Goal: Feedback & Contribution: Contribute content

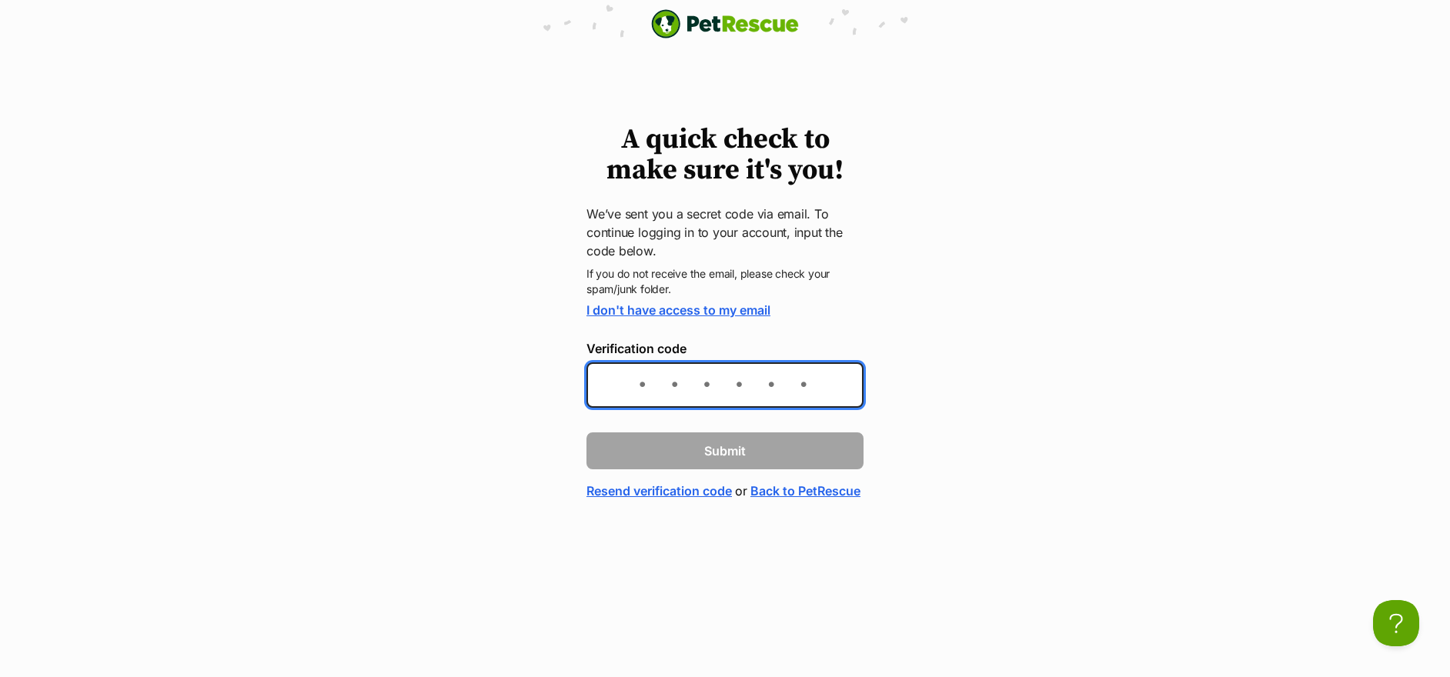
click at [608, 387] on input "Verification code" at bounding box center [725, 385] width 277 height 45
click at [608, 386] on input "Verification code" at bounding box center [725, 385] width 277 height 45
type input "dfff13"
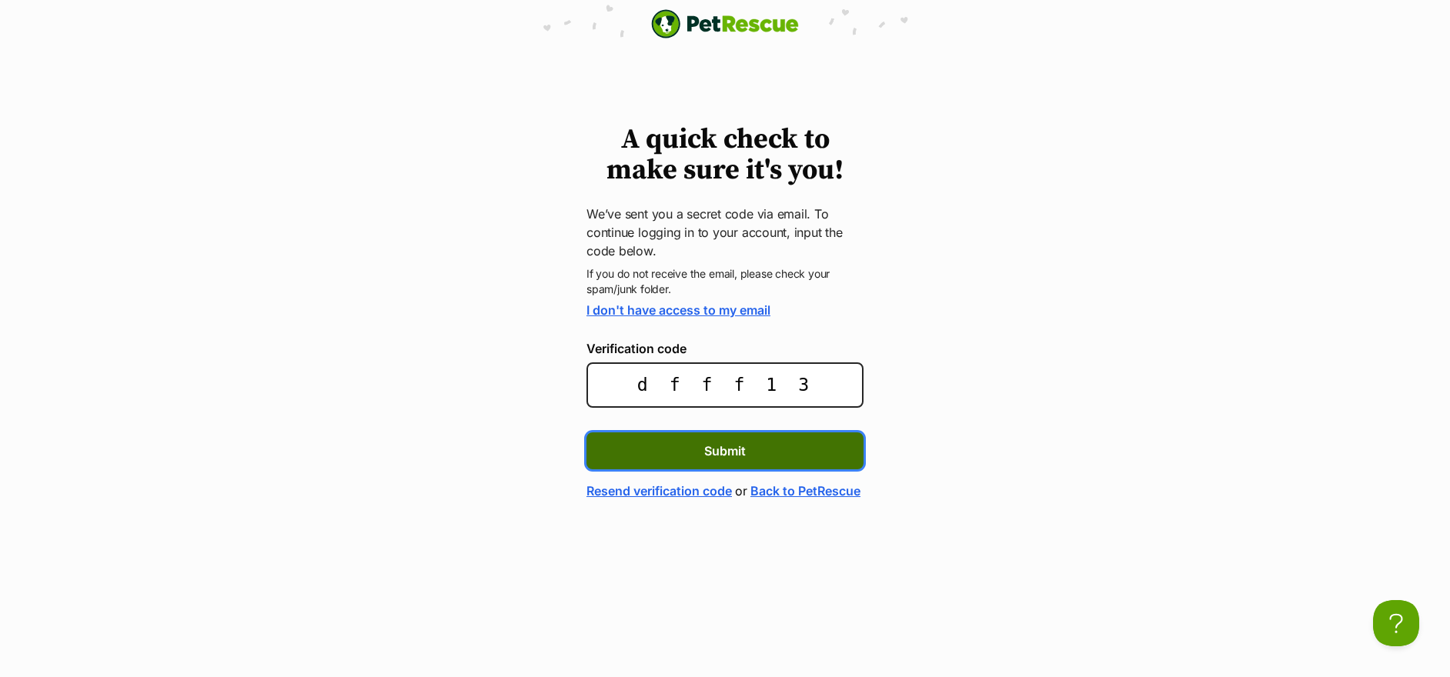
click at [724, 446] on span "Submit" at bounding box center [725, 451] width 42 height 18
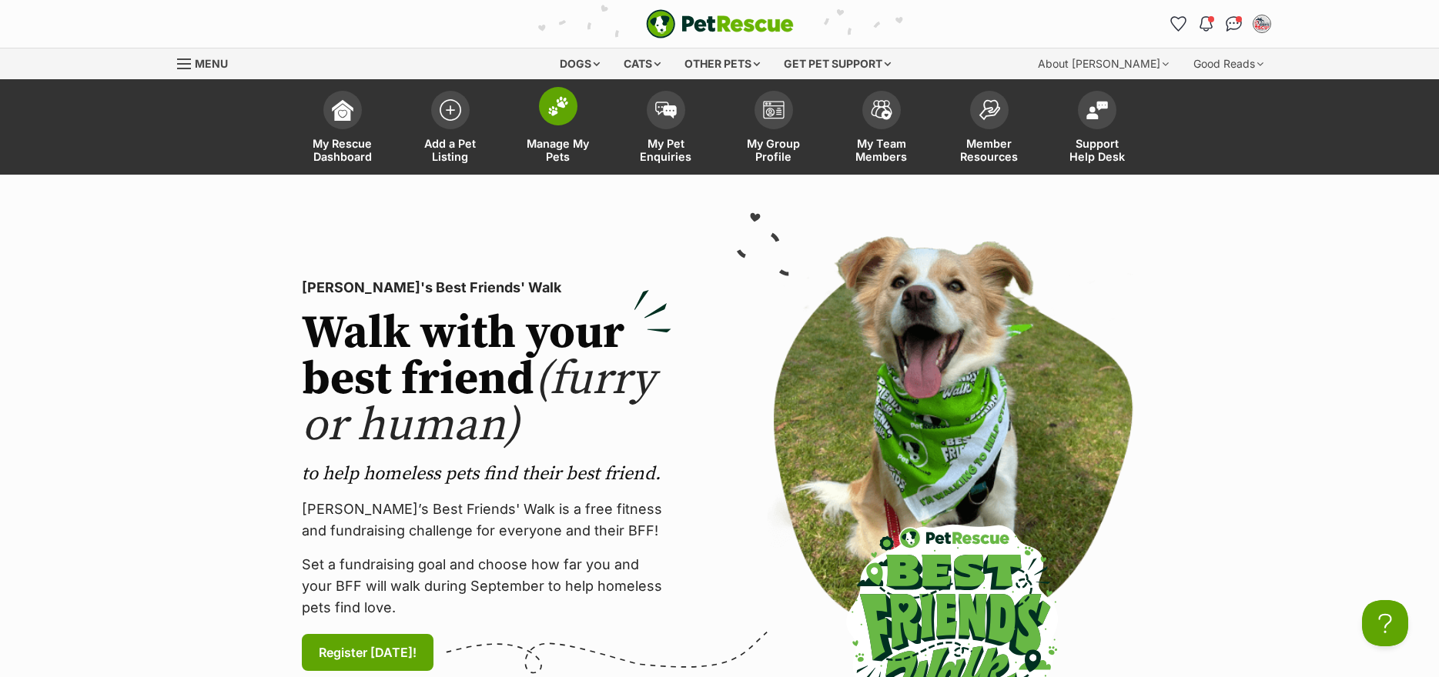
click at [563, 117] on span at bounding box center [558, 106] width 38 height 38
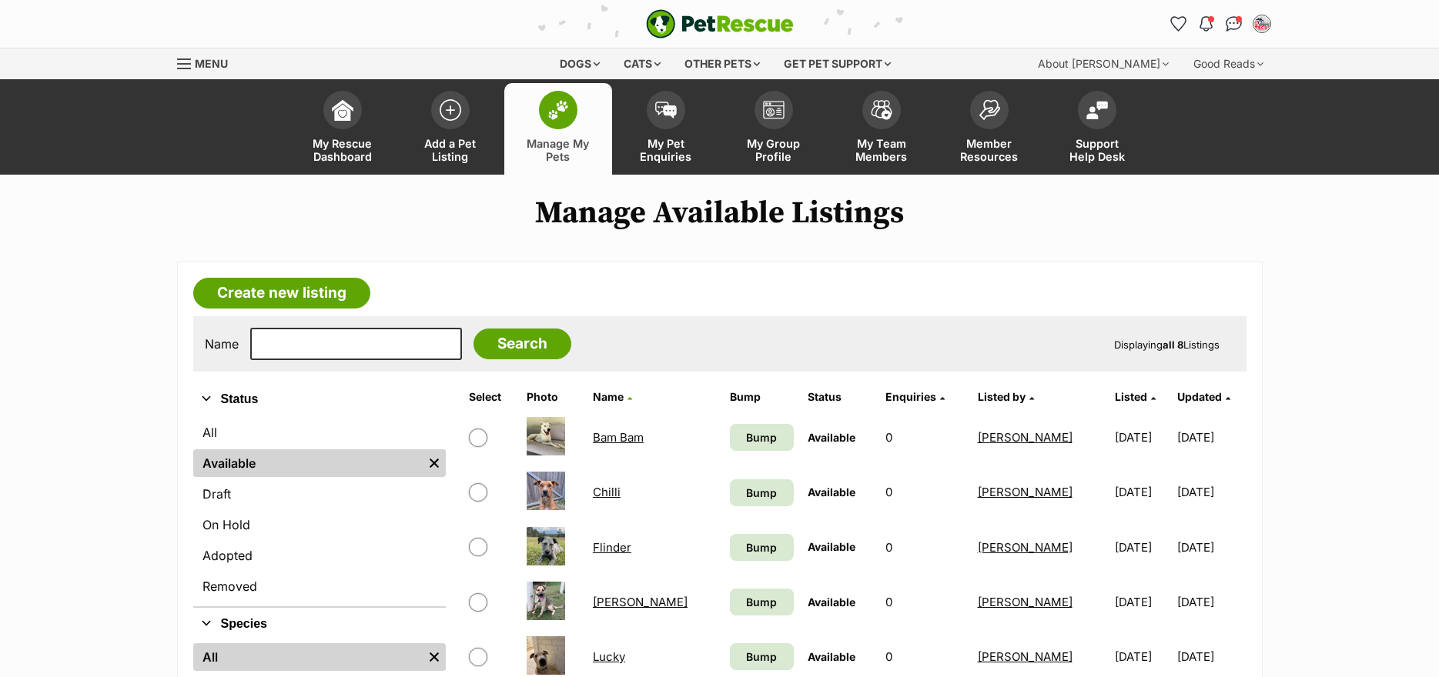
scroll to position [231, 0]
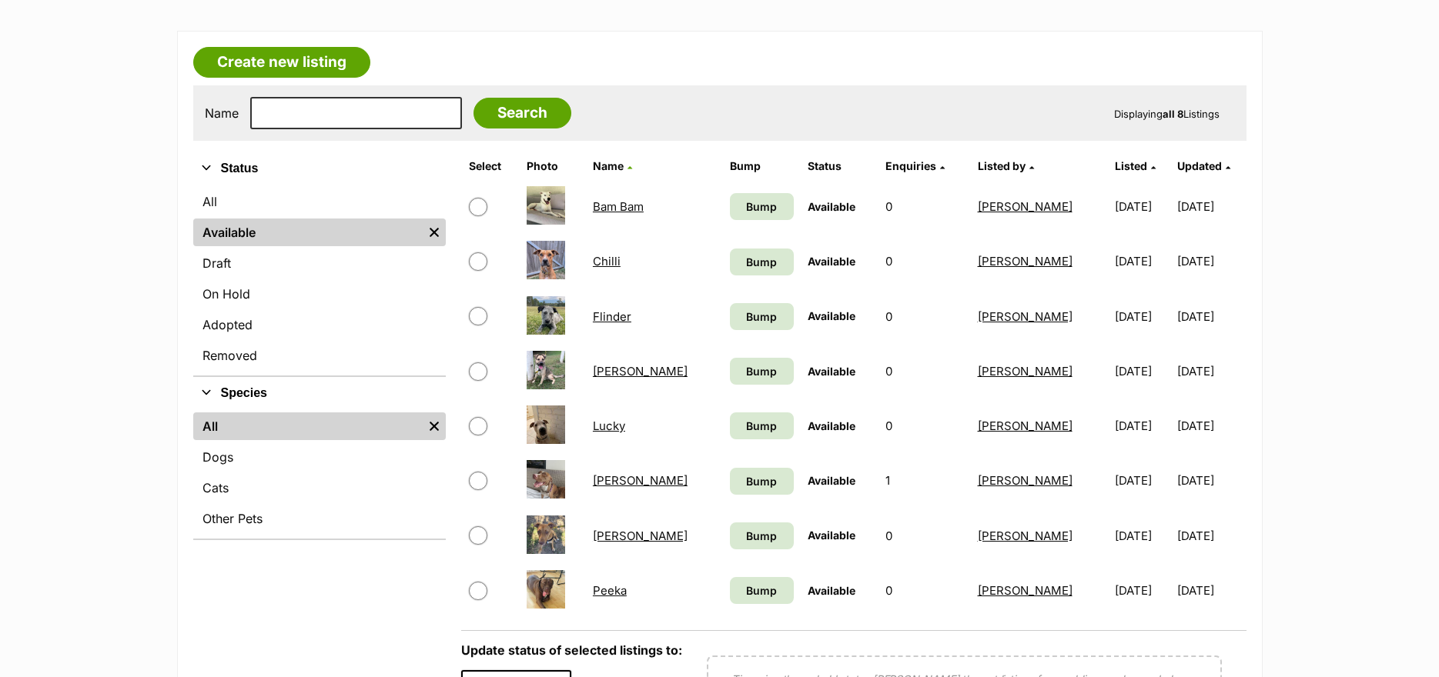
click at [606, 313] on link "Flinder" at bounding box center [612, 316] width 38 height 15
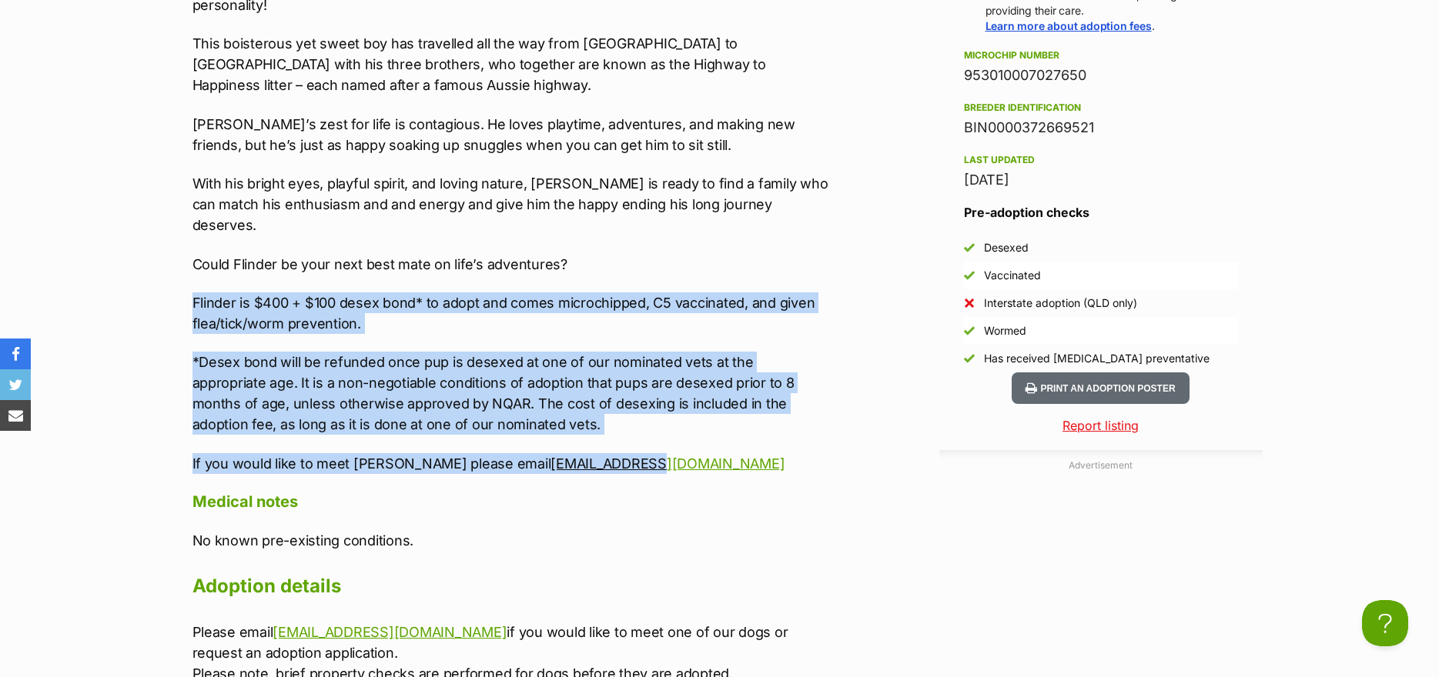
drag, startPoint x: 193, startPoint y: 263, endPoint x: 580, endPoint y: 406, distance: 412.1
click at [580, 406] on div "Flinder | Male | Blue Heeler x | 16 week approx Dog: yes Cat: if raised with on…" at bounding box center [510, 114] width 636 height 721
copy div "Flinder is $400 + $100 desex bond* to adopt and comes microchipped, C5 vaccinat…"
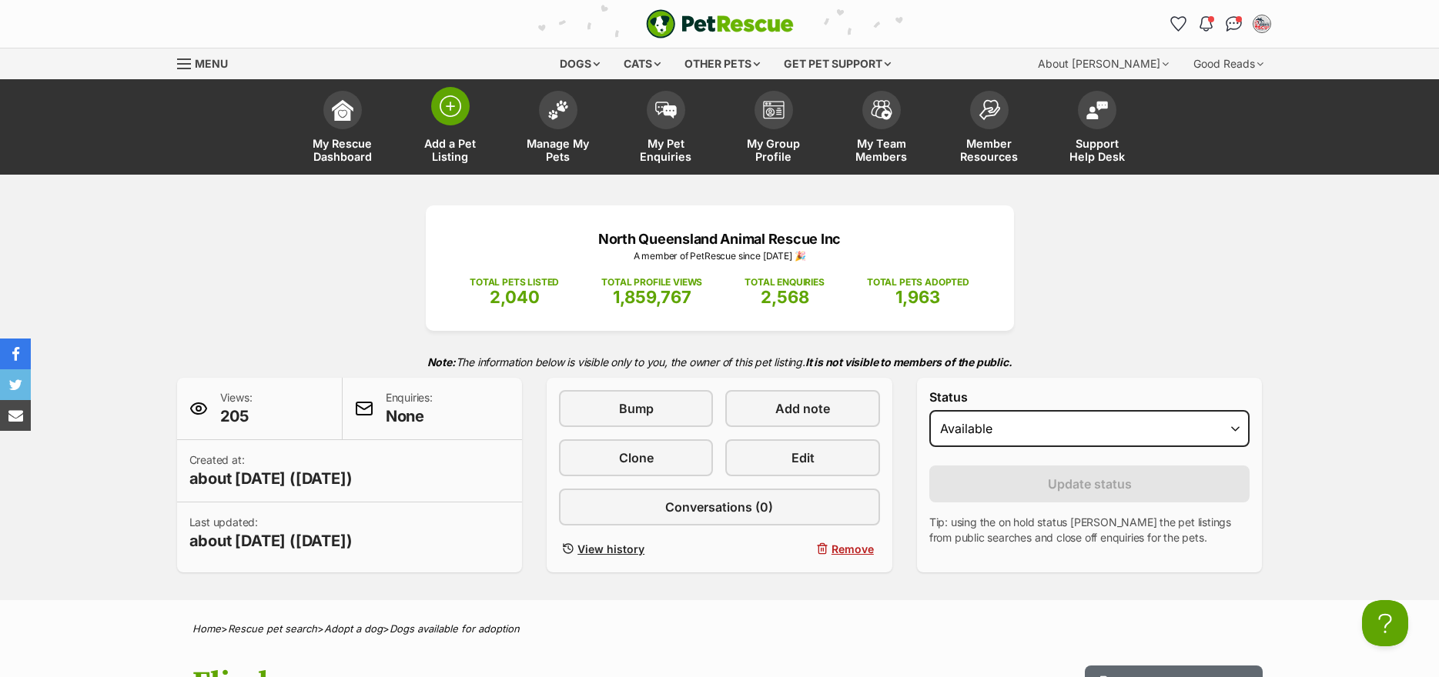
click at [442, 103] on img at bounding box center [451, 106] width 22 height 22
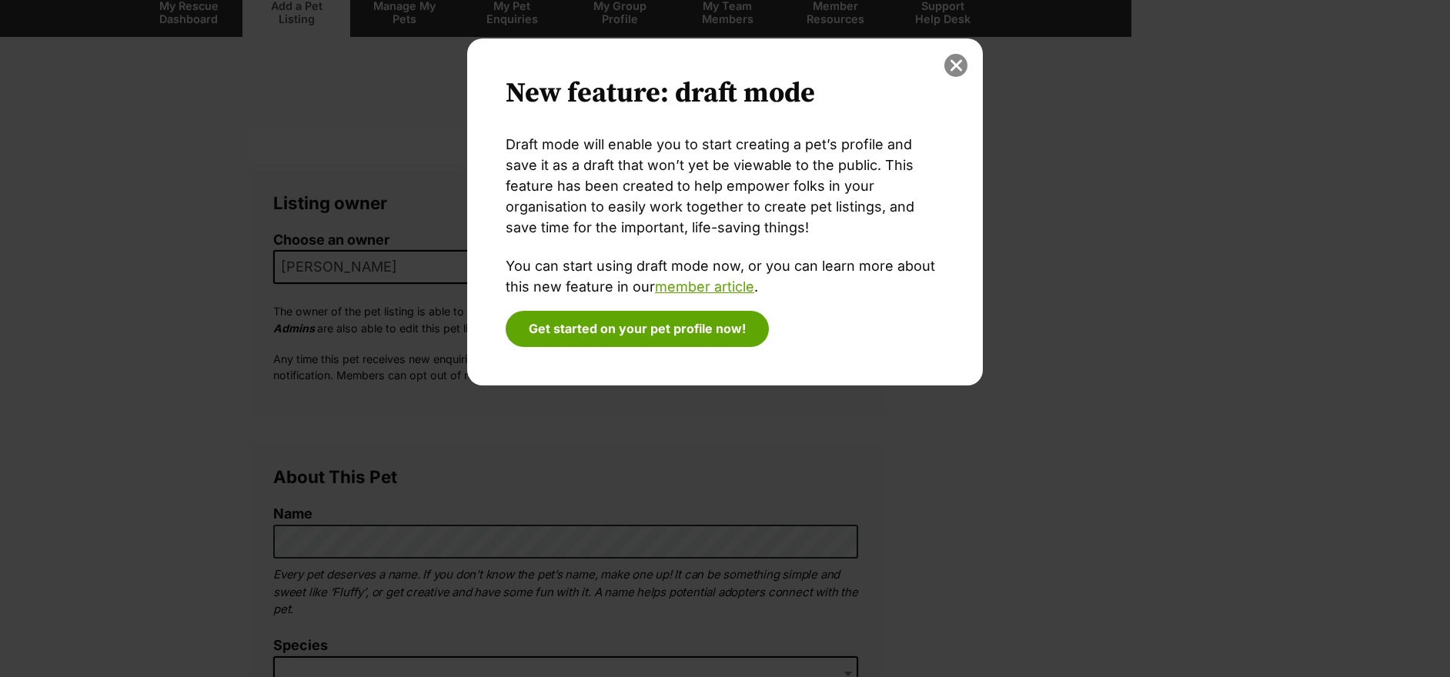
click at [953, 60] on button "close" at bounding box center [956, 65] width 23 height 23
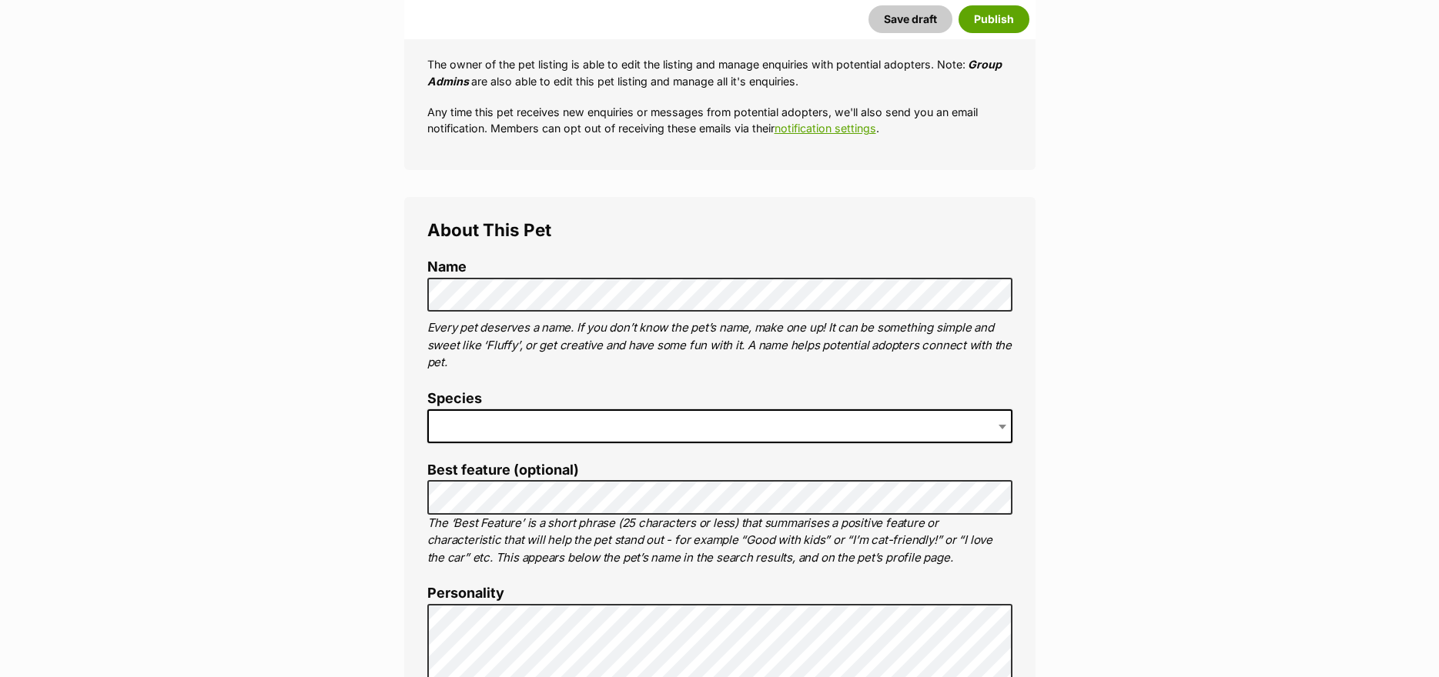
scroll to position [446, 0]
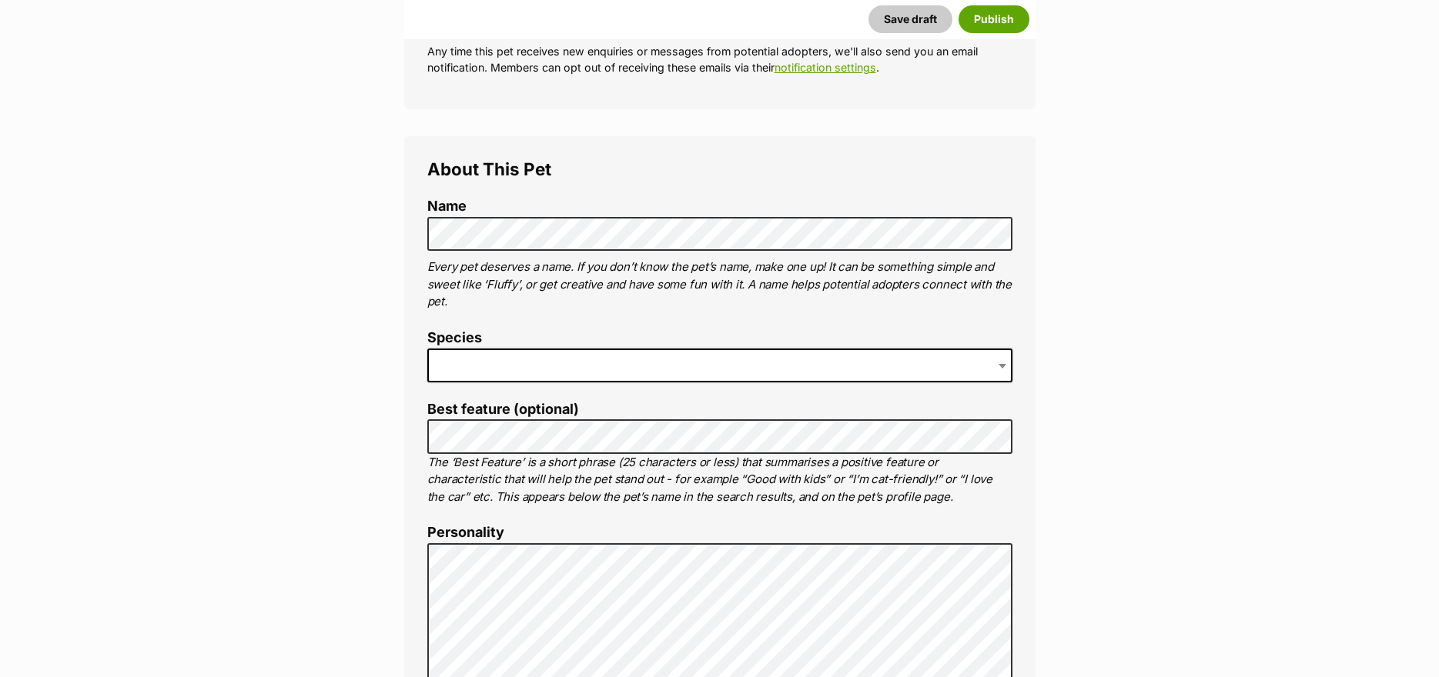
click at [530, 363] on span at bounding box center [719, 366] width 585 height 34
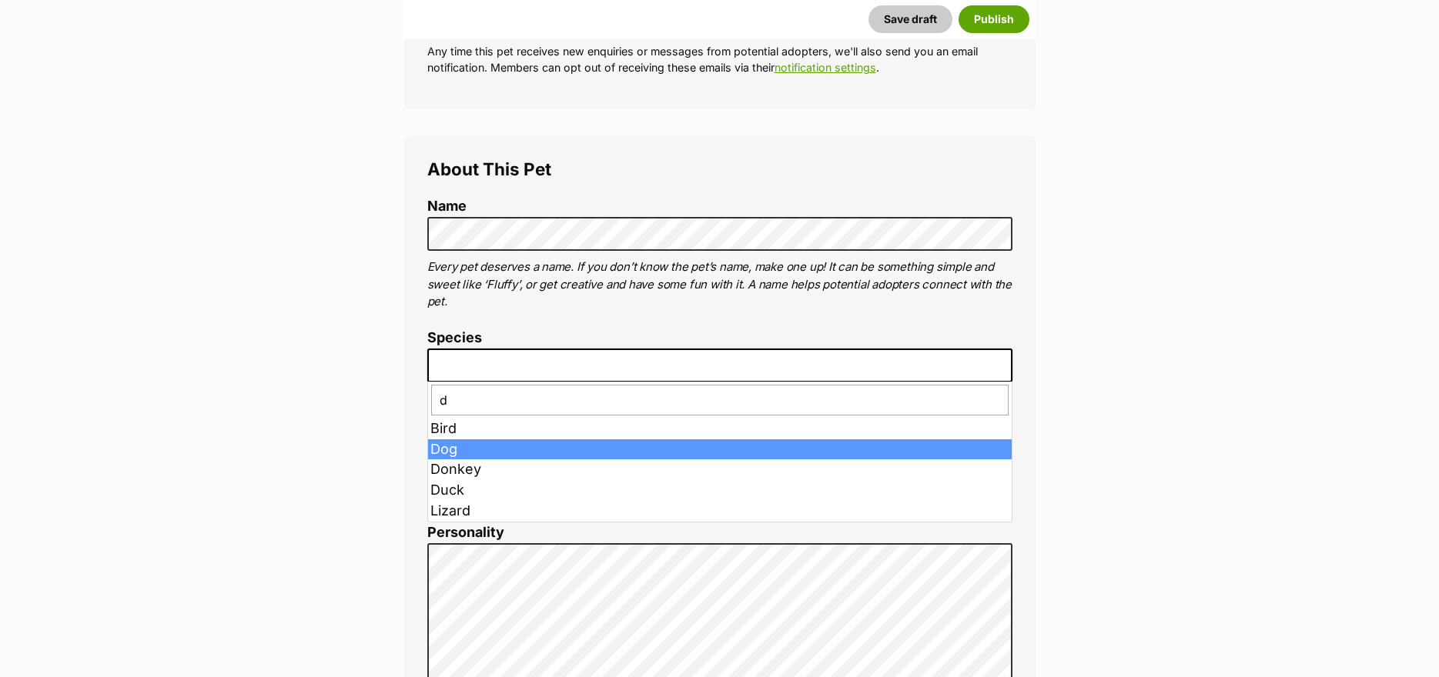
type input "d"
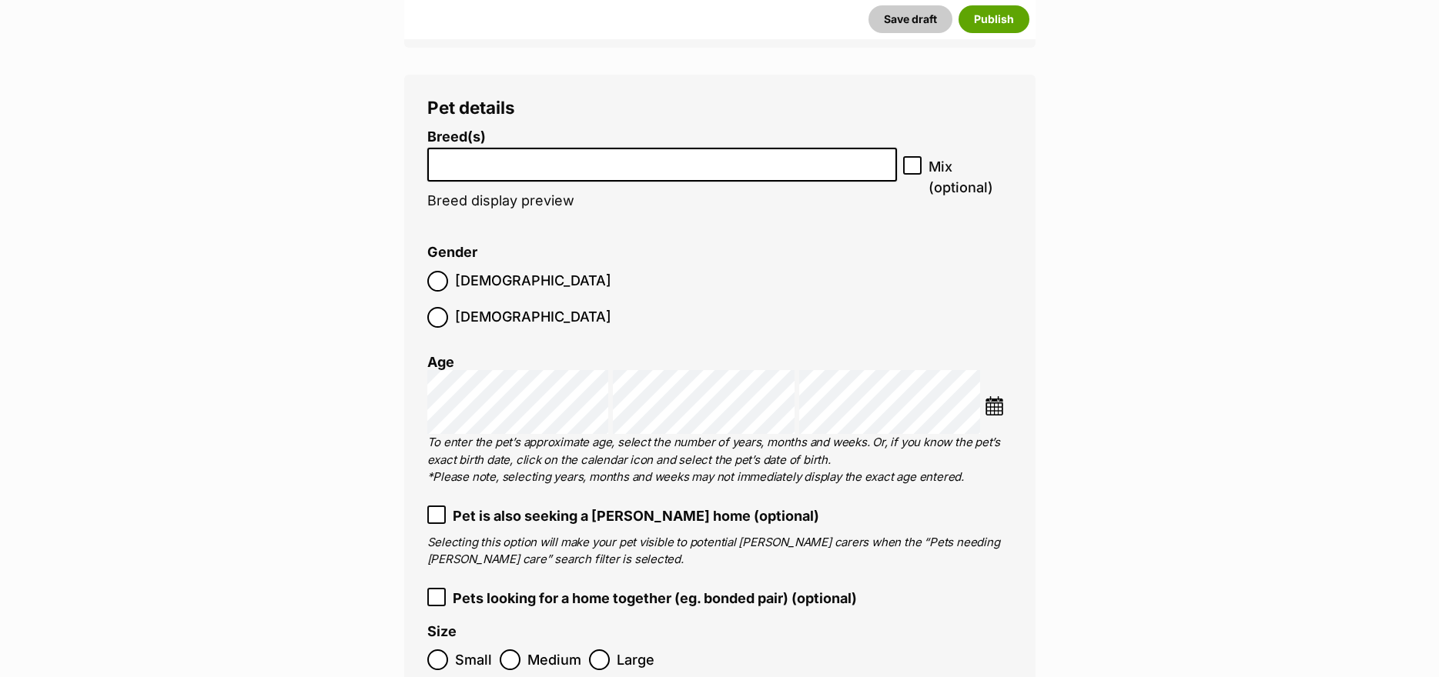
scroll to position [2142, 0]
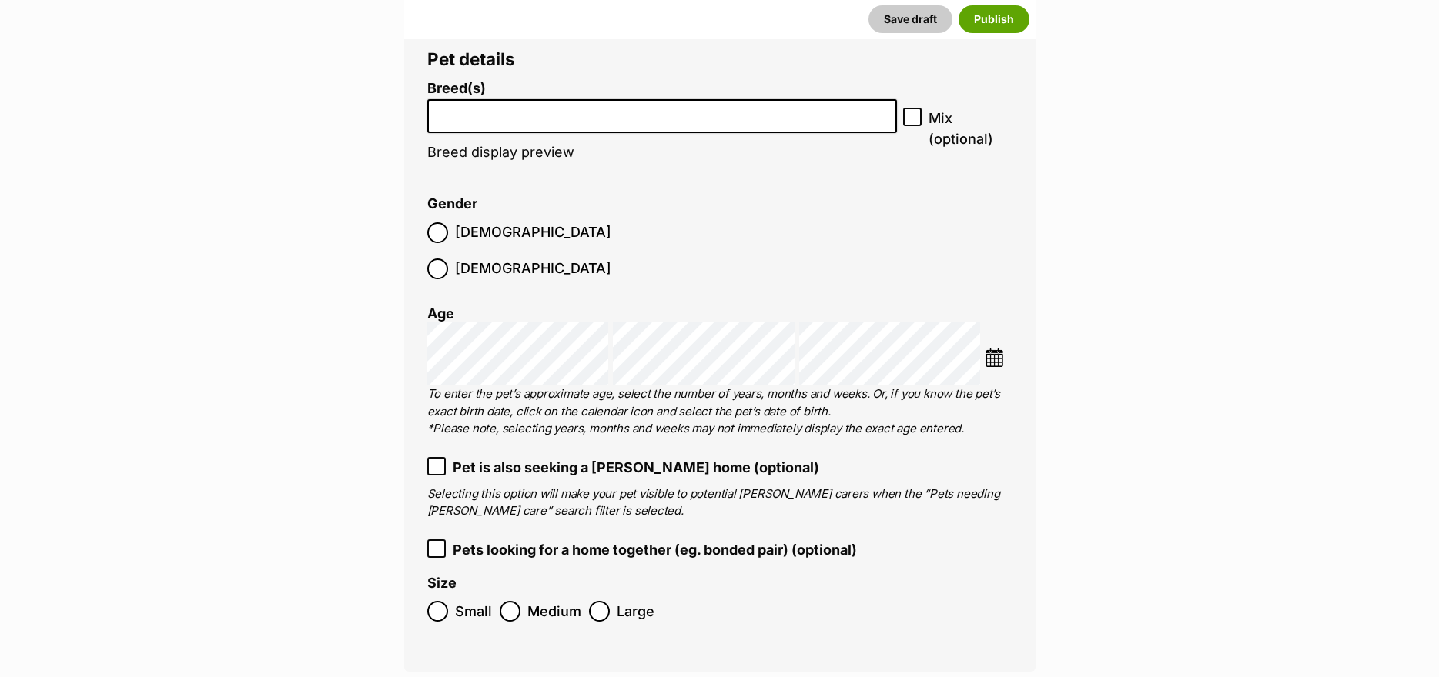
click at [449, 119] on input "search" at bounding box center [663, 113] width 460 height 16
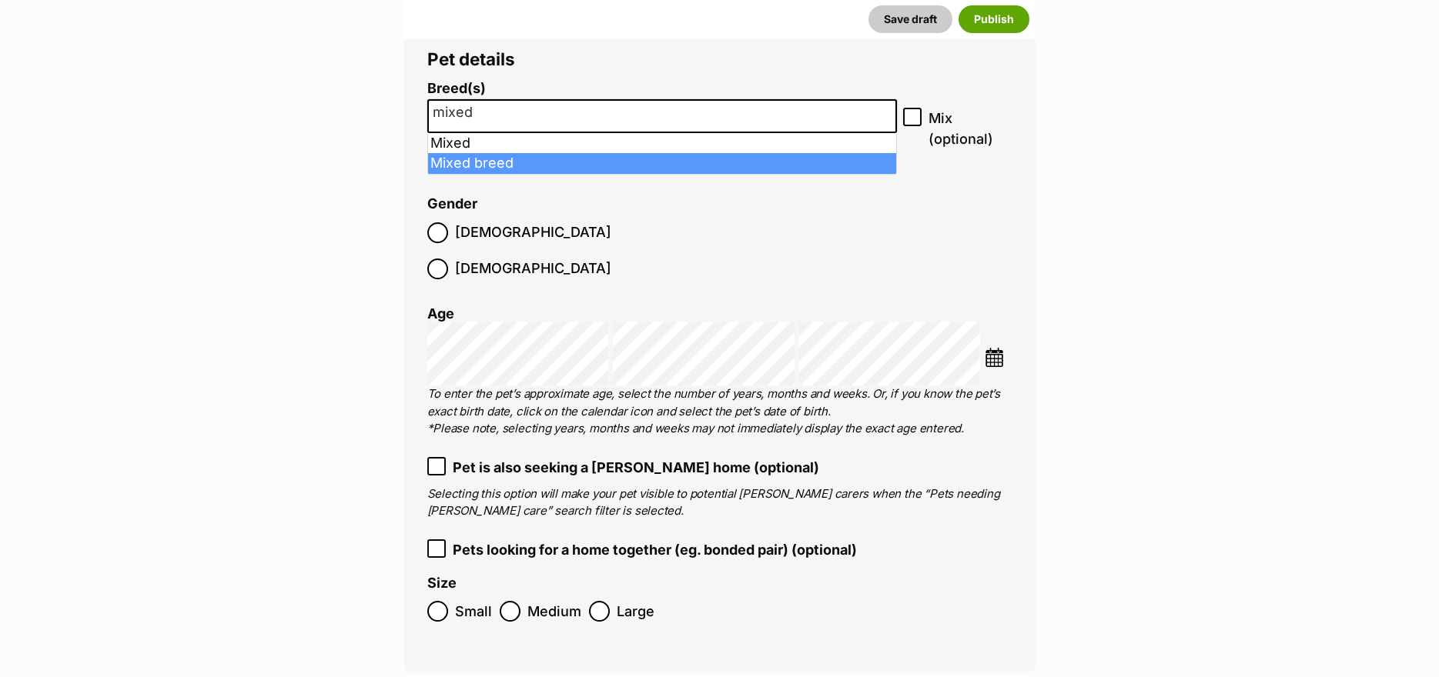
type input "mixed"
select select "252261"
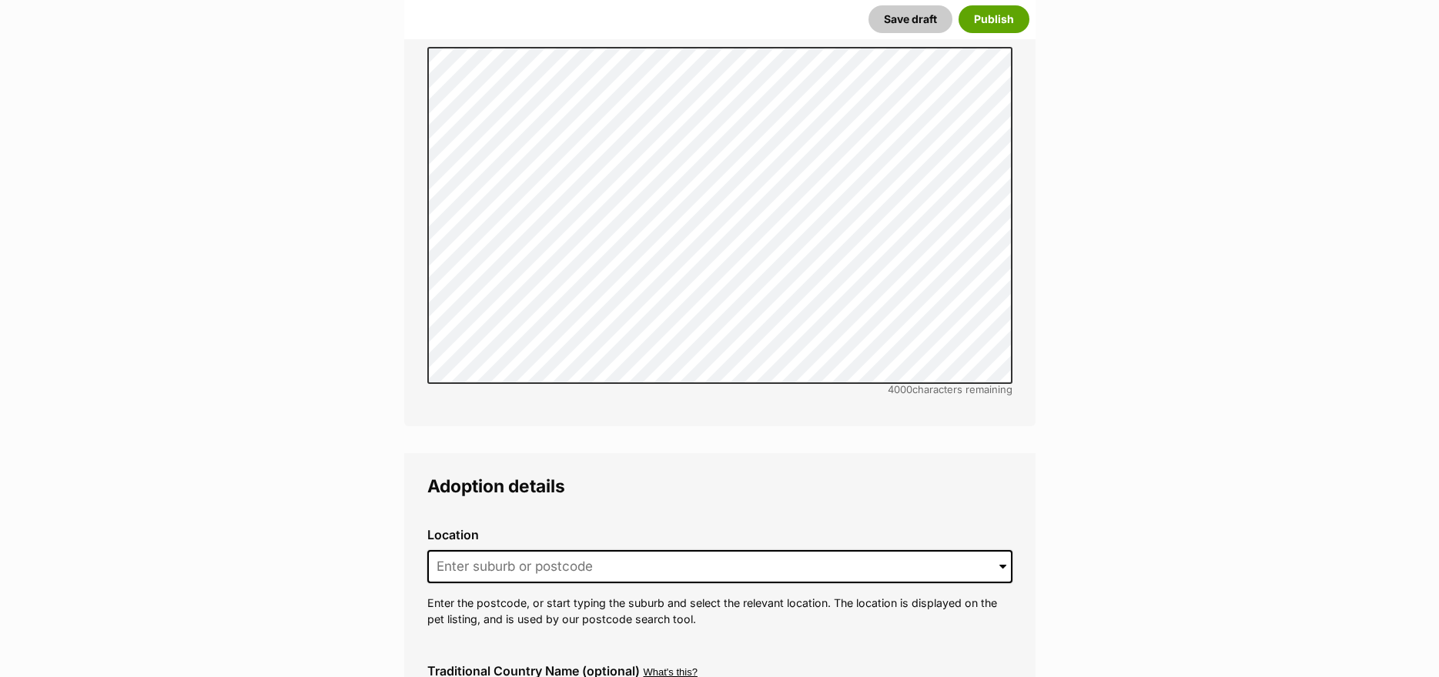
scroll to position [3605, 0]
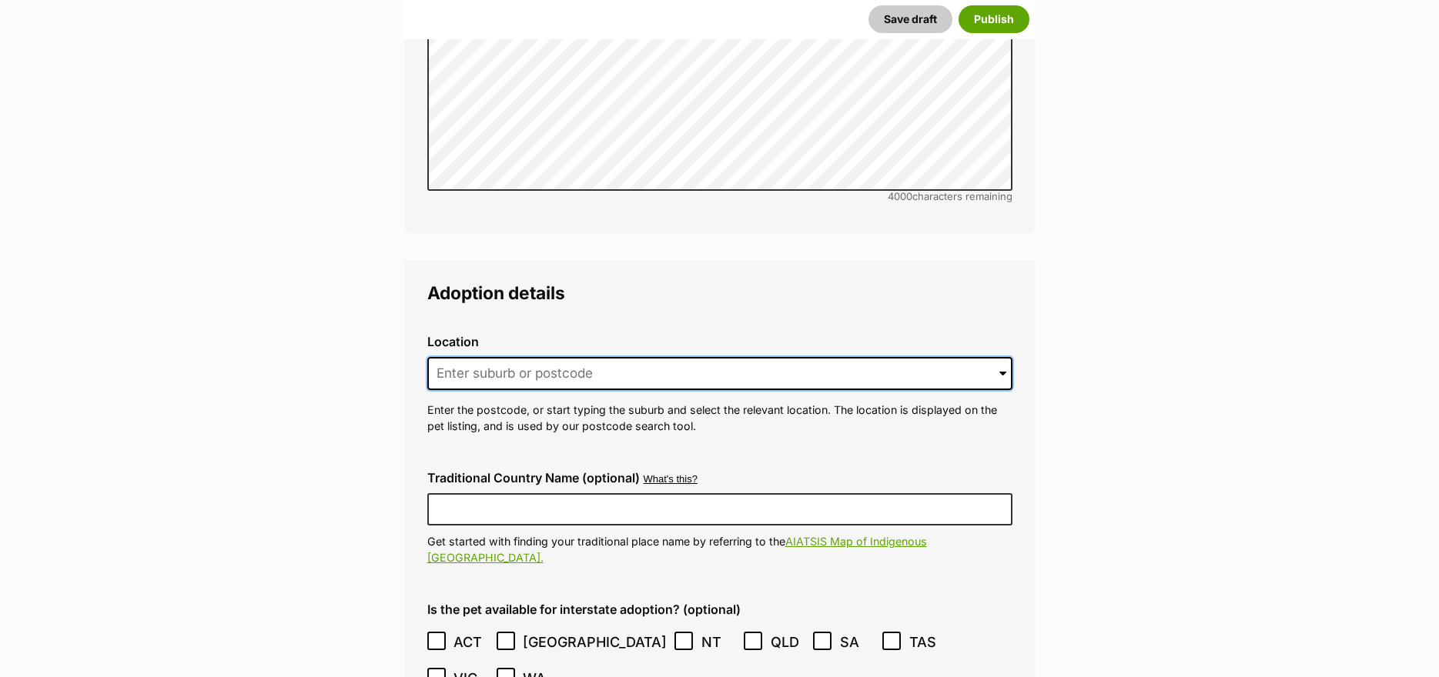
click at [488, 357] on input at bounding box center [719, 374] width 585 height 34
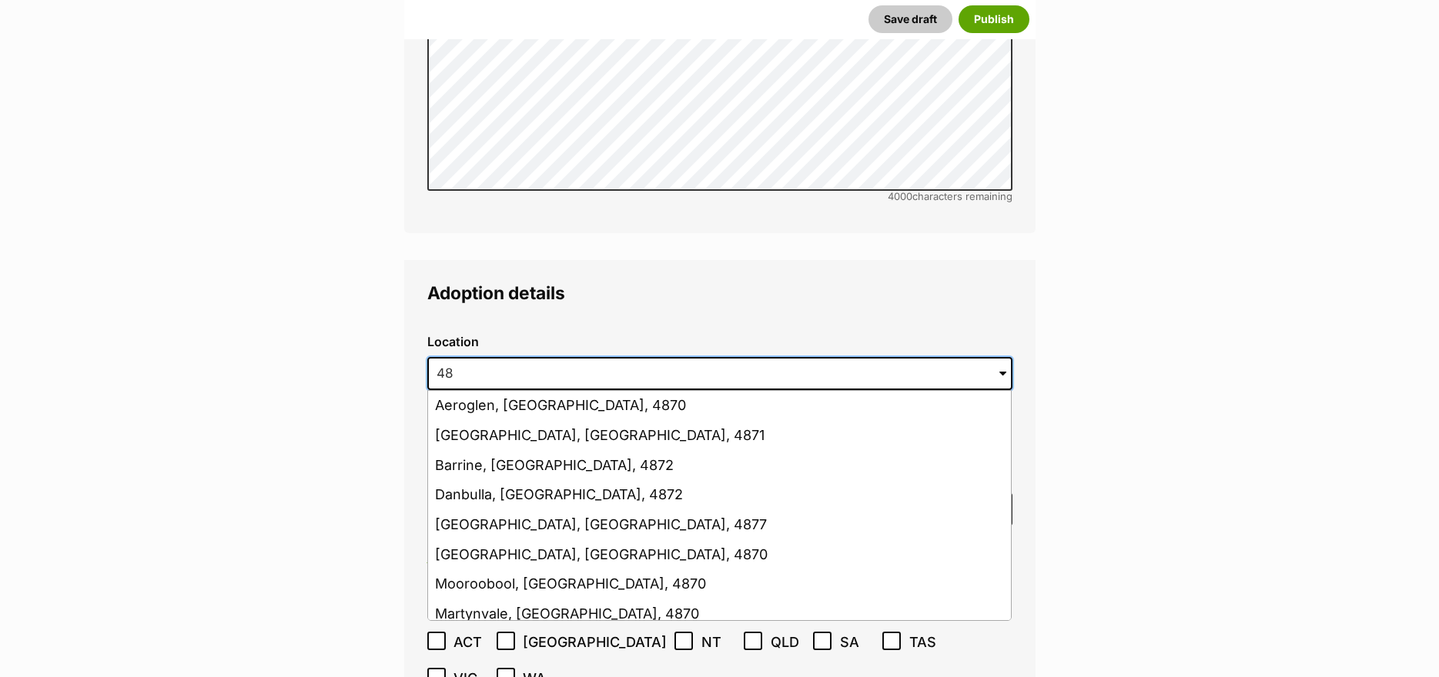
type input "4"
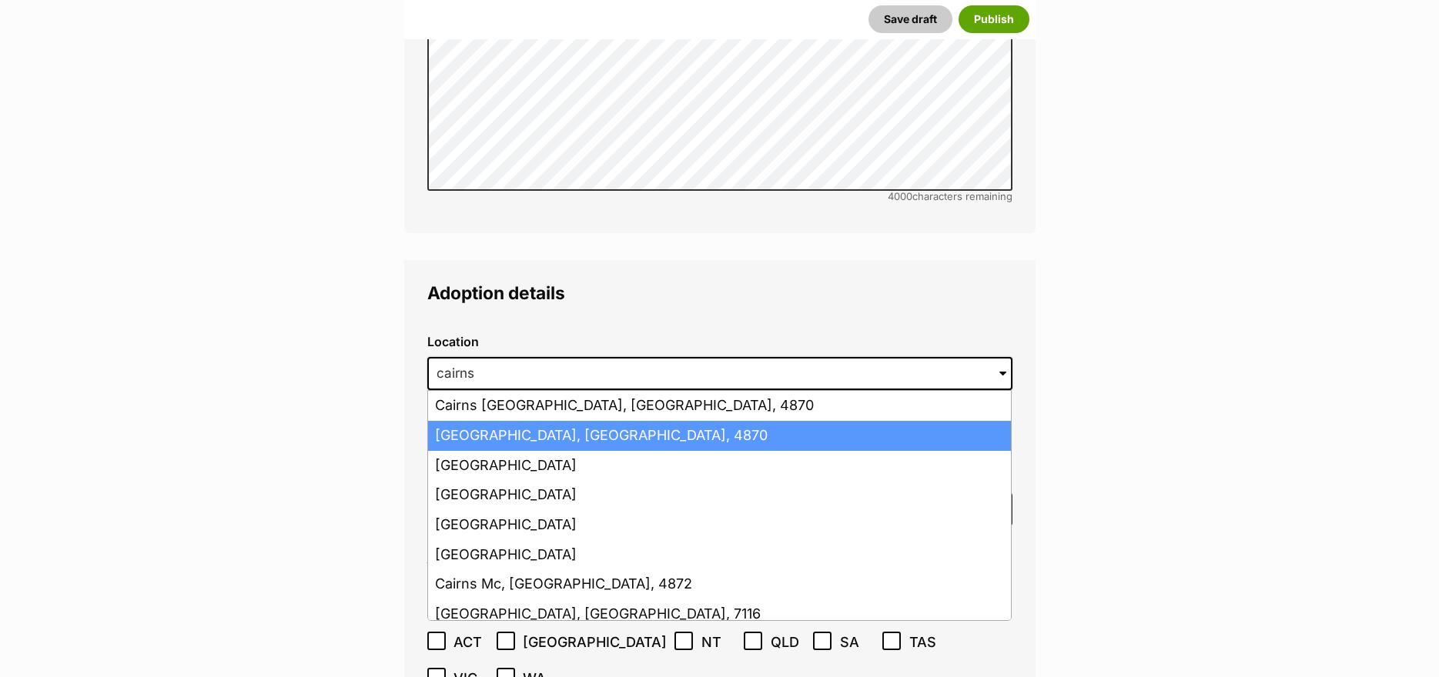
click at [466, 421] on li "Cairns, Queensland, 4870" at bounding box center [719, 436] width 583 height 30
type input "Cairns, Queensland, 4870"
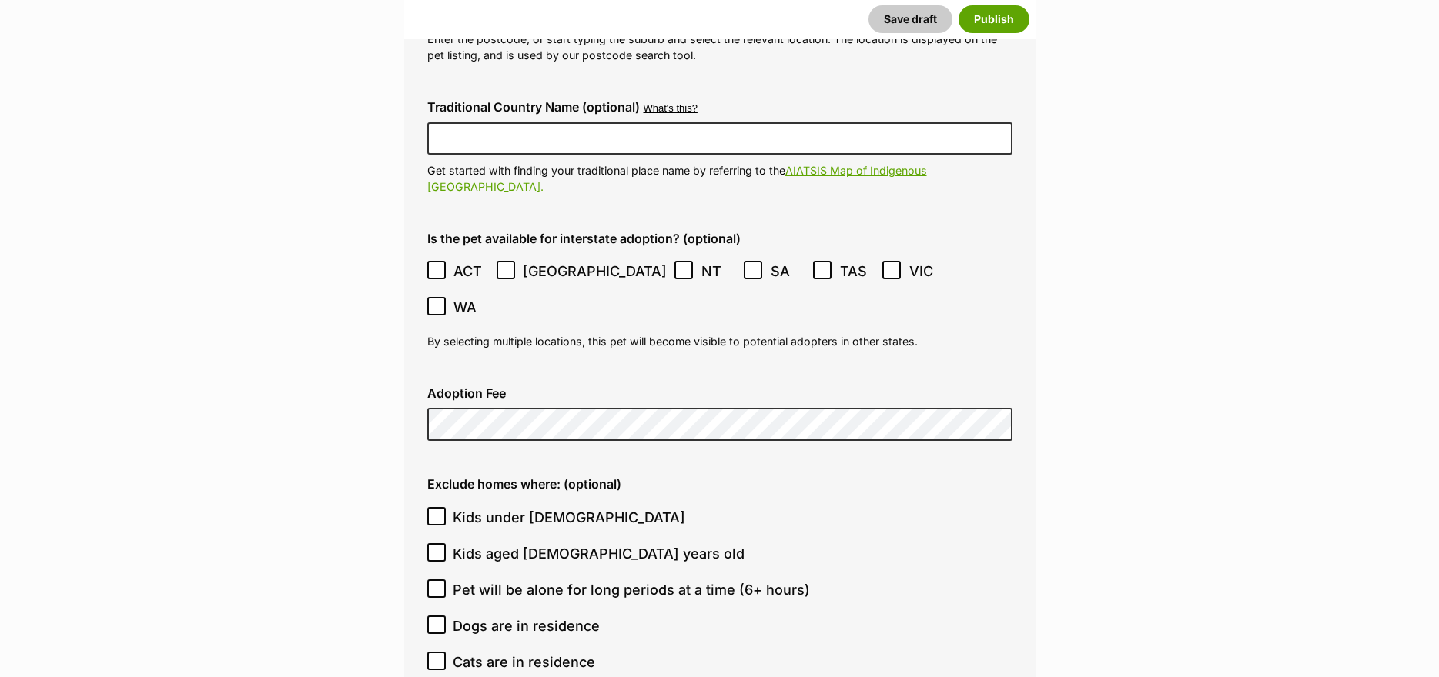
scroll to position [3990, 0]
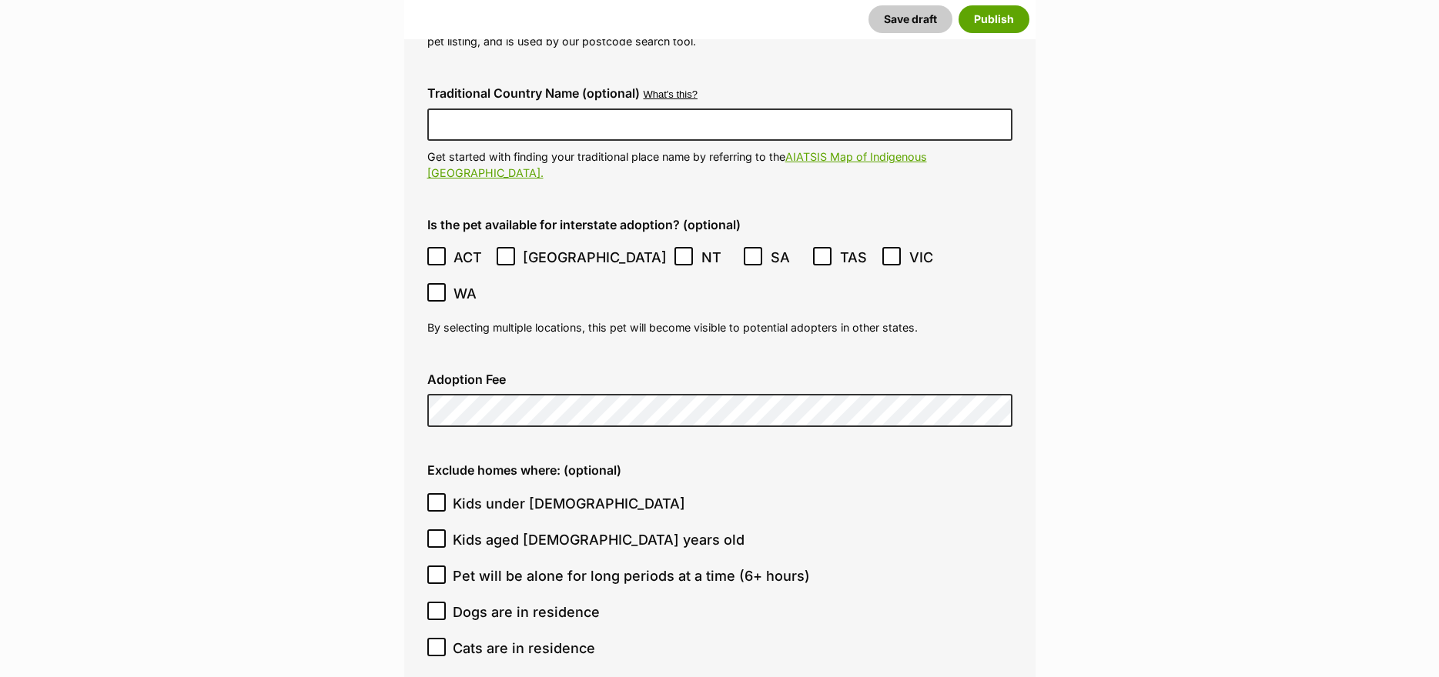
click at [512, 247] on span at bounding box center [506, 257] width 20 height 21
click at [679, 253] on icon at bounding box center [683, 256] width 9 height 7
click at [506, 253] on icon at bounding box center [505, 256] width 9 height 7
click at [747, 251] on icon at bounding box center [752, 256] width 11 height 11
click at [817, 251] on icon at bounding box center [822, 256] width 11 height 11
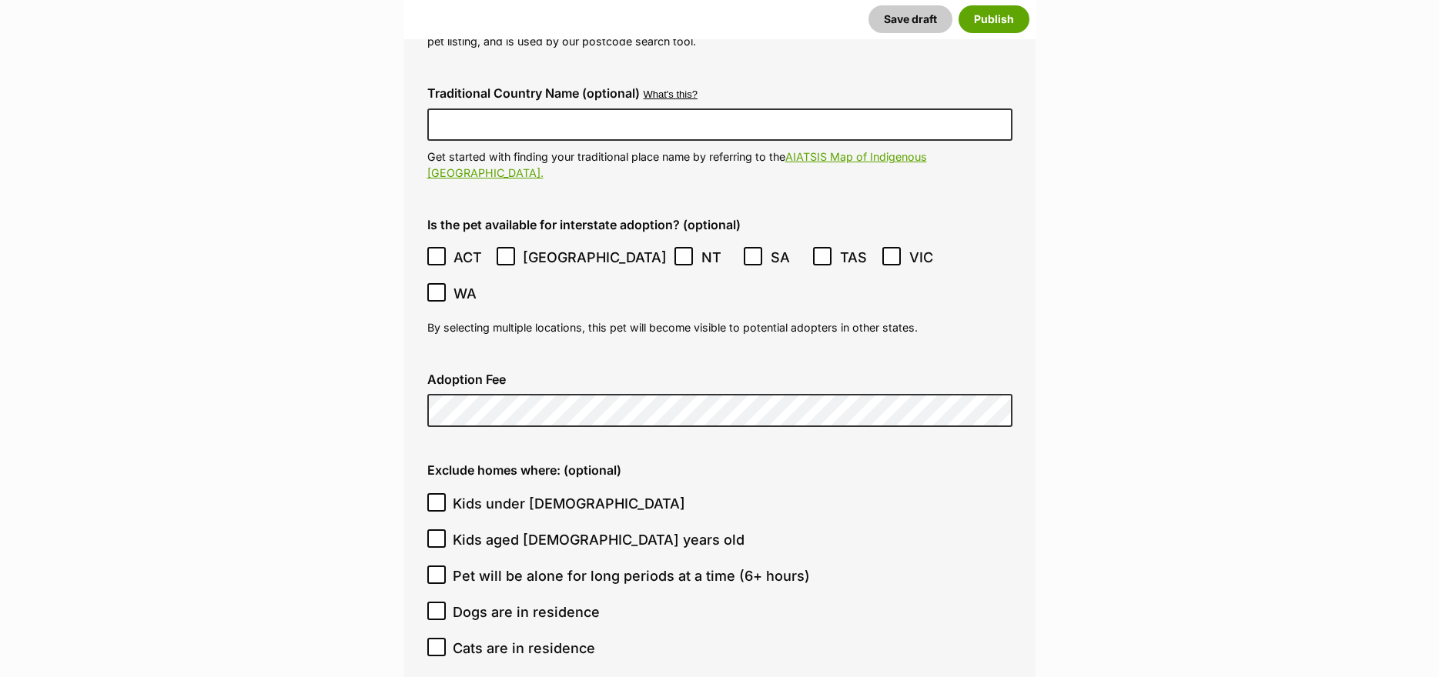
click at [886, 251] on icon at bounding box center [891, 256] width 11 height 11
click at [817, 253] on icon at bounding box center [821, 256] width 9 height 7
click at [748, 253] on icon at bounding box center [752, 256] width 9 height 7
click at [679, 253] on icon at bounding box center [683, 256] width 9 height 7
click at [508, 251] on icon at bounding box center [505, 256] width 11 height 11
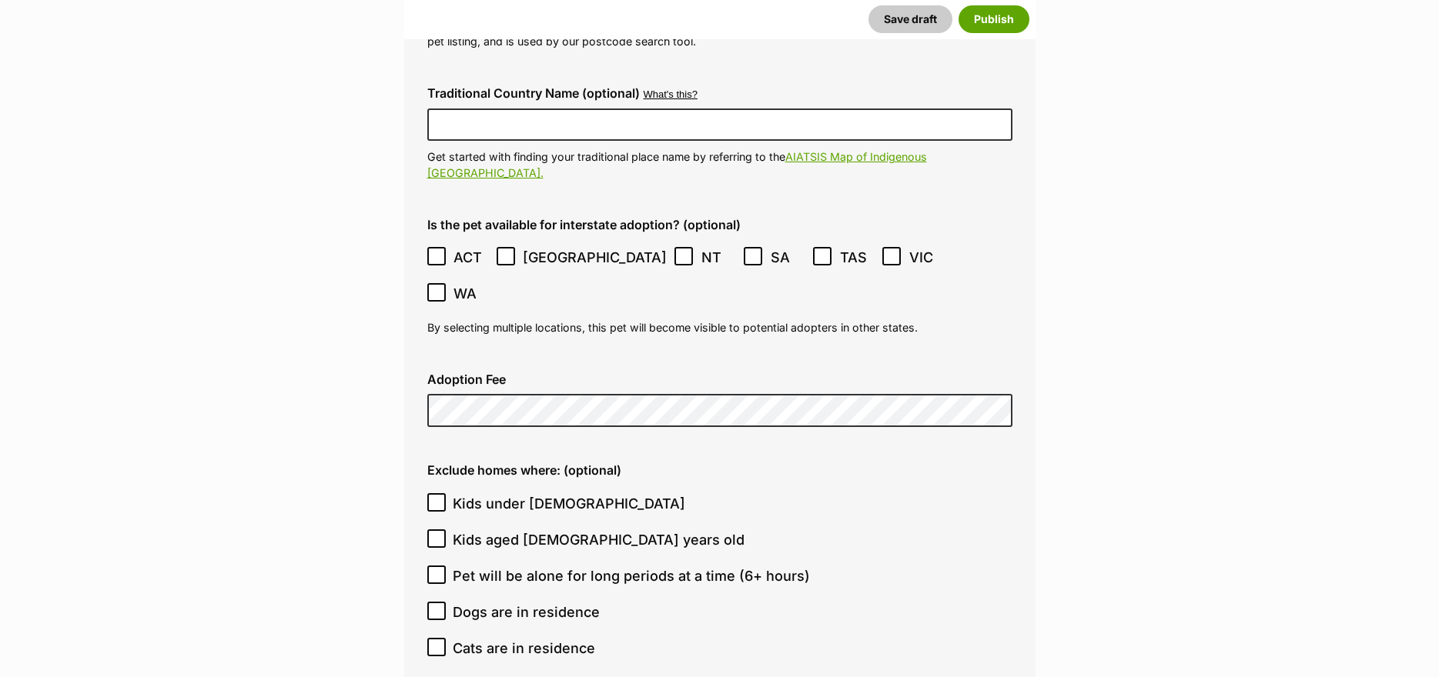
click at [433, 251] on icon at bounding box center [436, 256] width 11 height 11
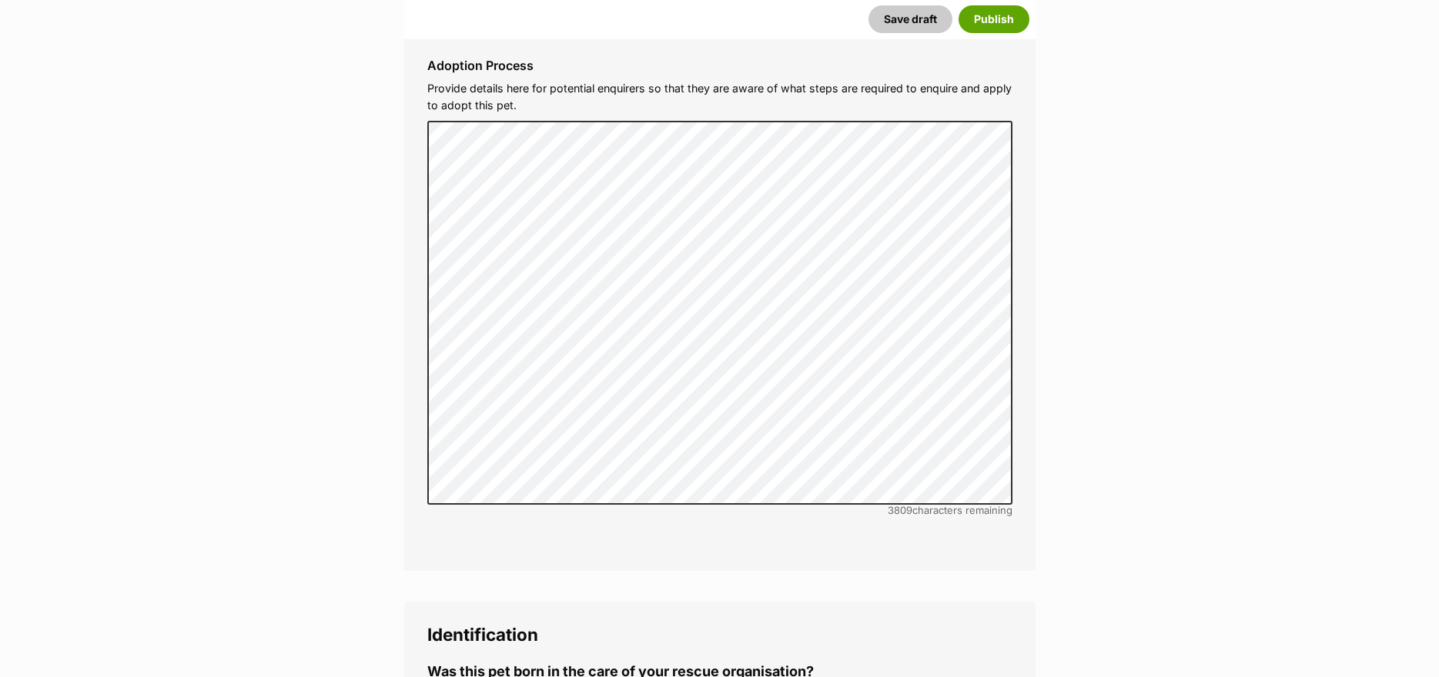
scroll to position [4990, 0]
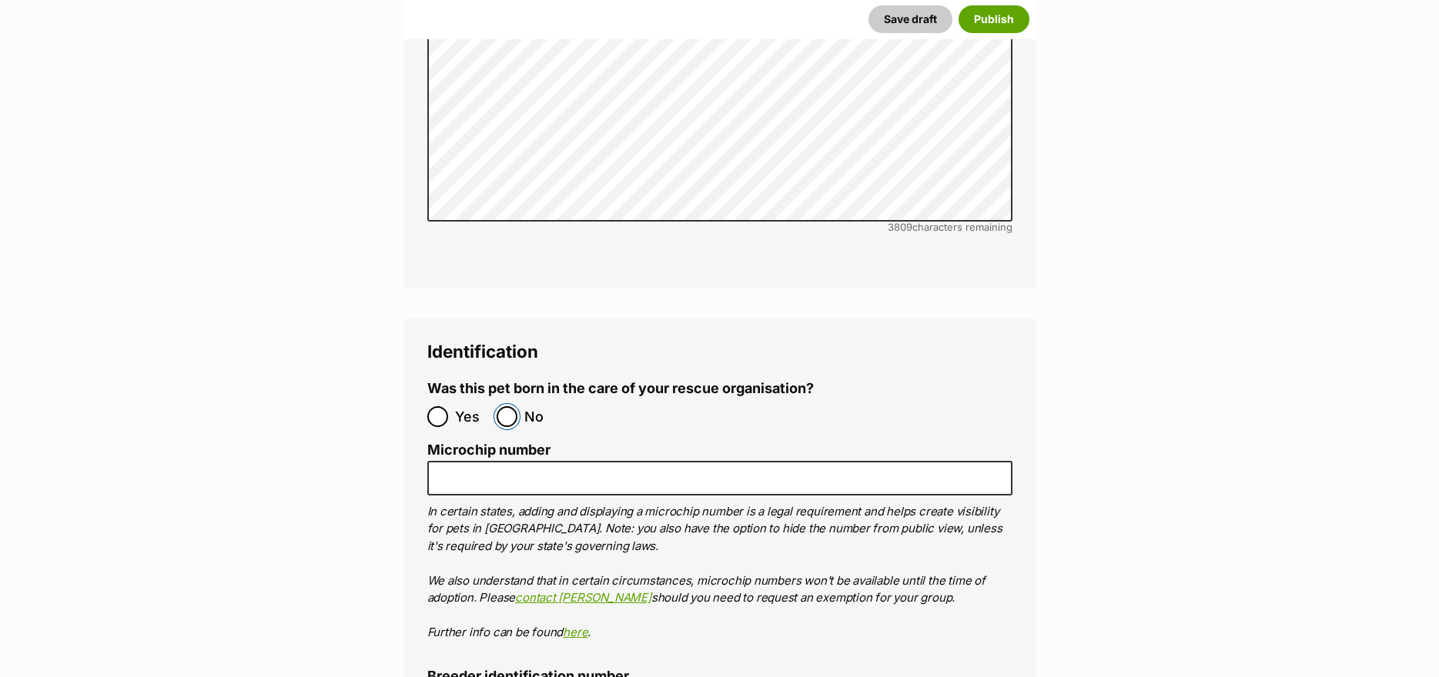
click at [511, 406] on input "No" at bounding box center [506, 416] width 21 height 21
radio input "true"
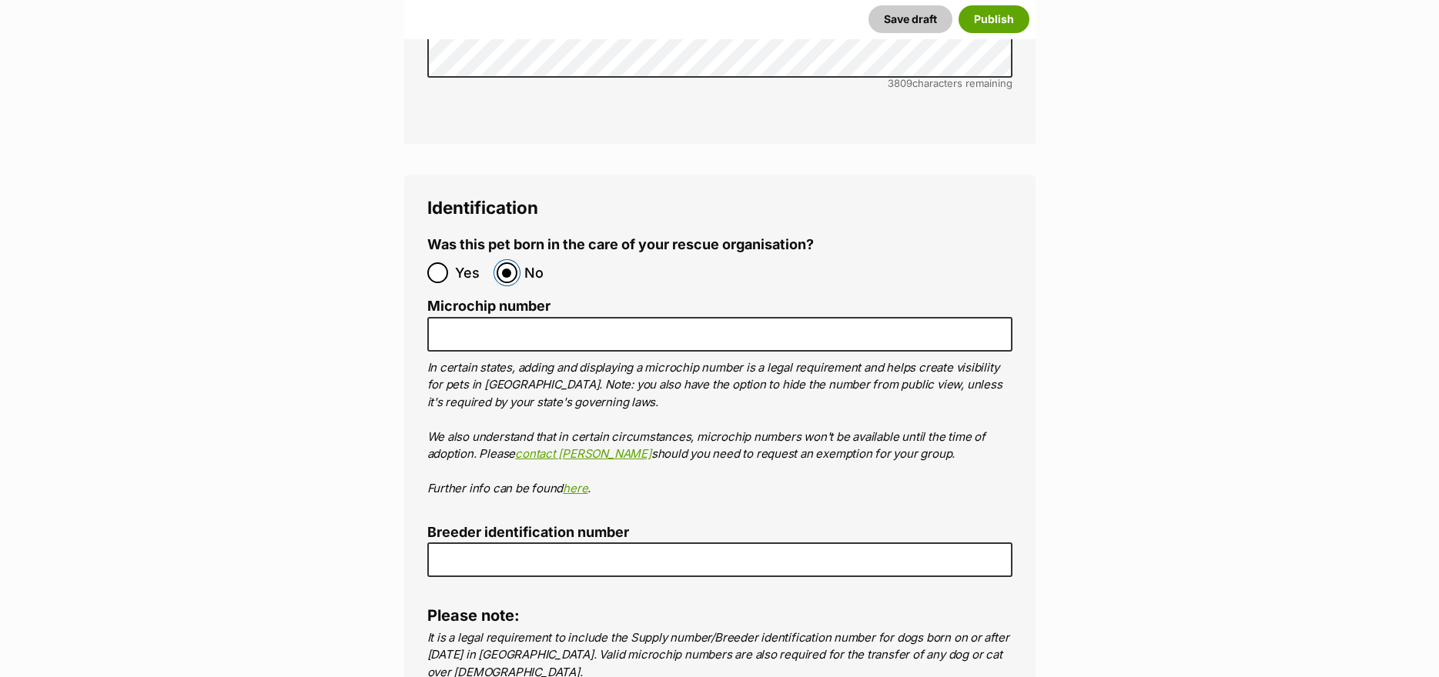
scroll to position [5144, 0]
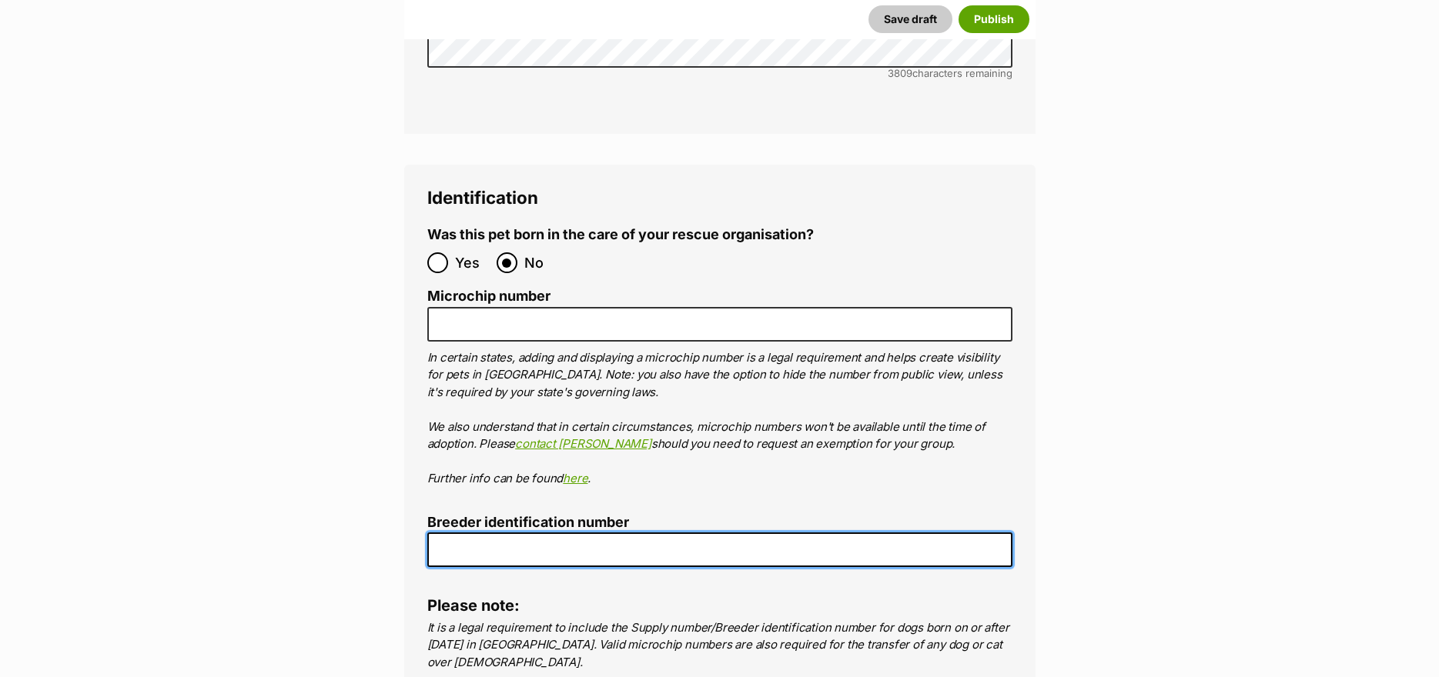
click at [513, 533] on input "Breeder identification number" at bounding box center [719, 550] width 585 height 35
type input "BIN0000372669521"
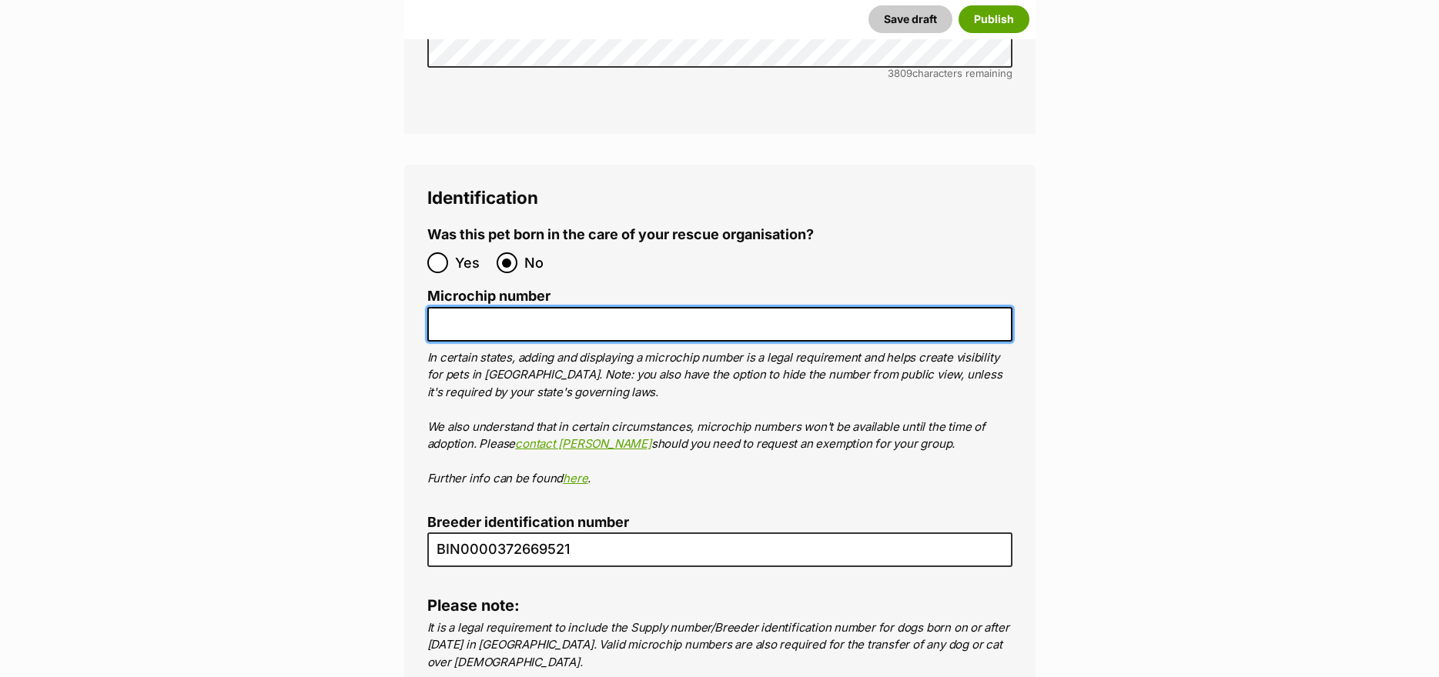
click at [493, 307] on input "Microchip number" at bounding box center [719, 324] width 585 height 35
paste input "953010007982942"
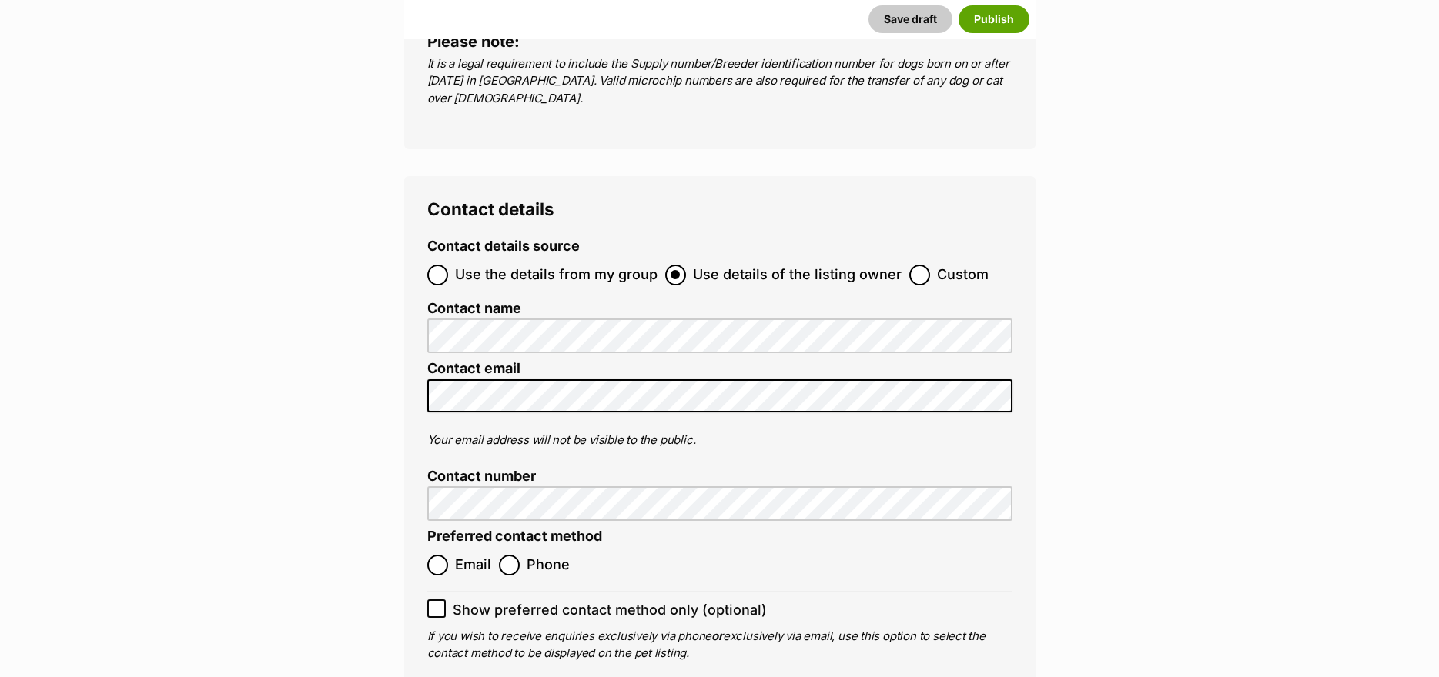
scroll to position [5760, 0]
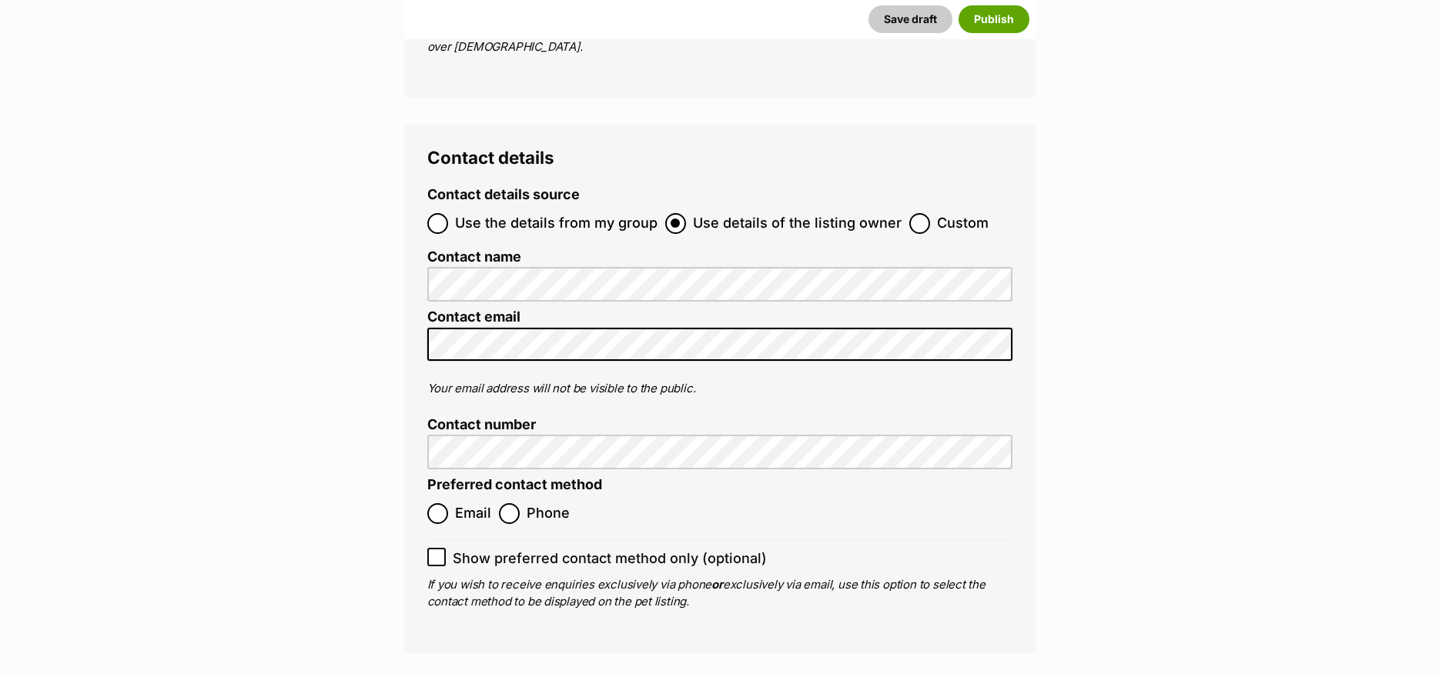
type input "953010007982942"
drag, startPoint x: 436, startPoint y: 423, endPoint x: 433, endPoint y: 450, distance: 27.2
click at [436, 503] on input "Email" at bounding box center [437, 513] width 21 height 21
radio input "true"
click at [431, 552] on icon at bounding box center [436, 557] width 11 height 11
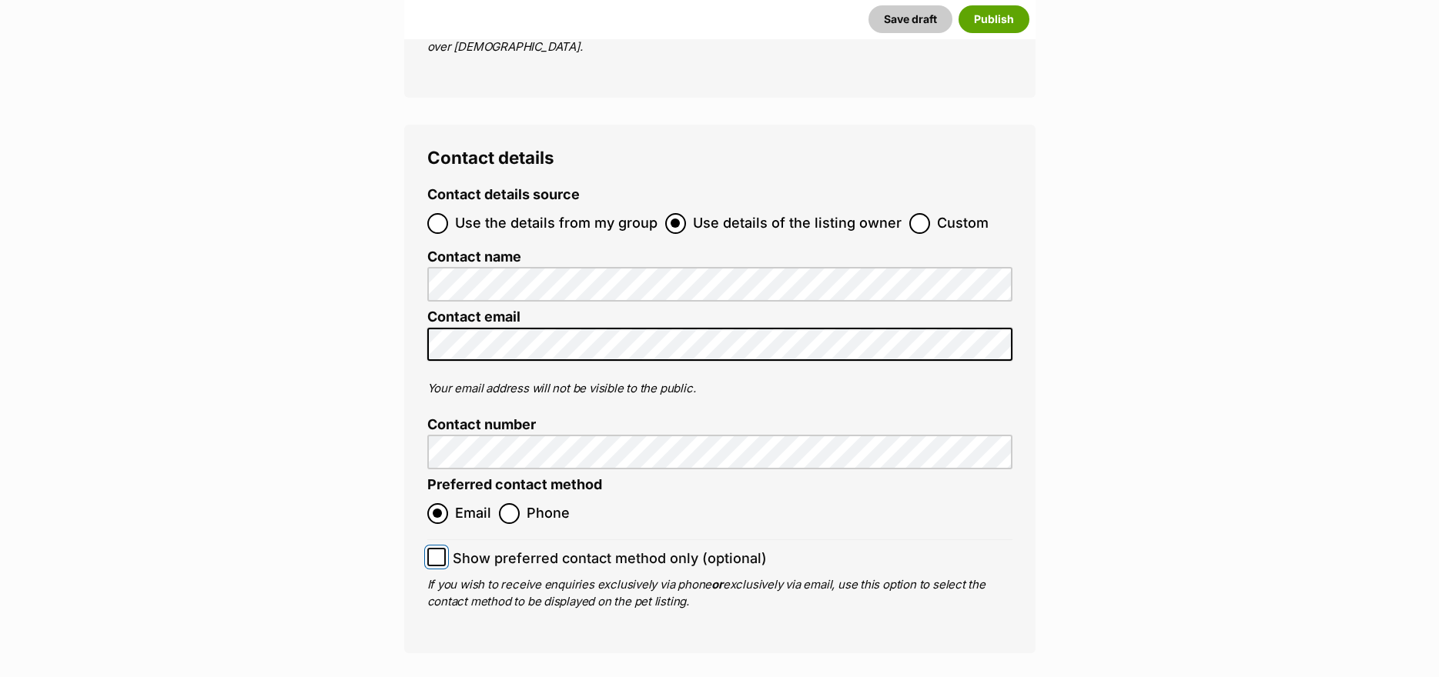
click at [431, 548] on input "Show preferred contact method only (optional)" at bounding box center [436, 557] width 18 height 18
checkbox input "true"
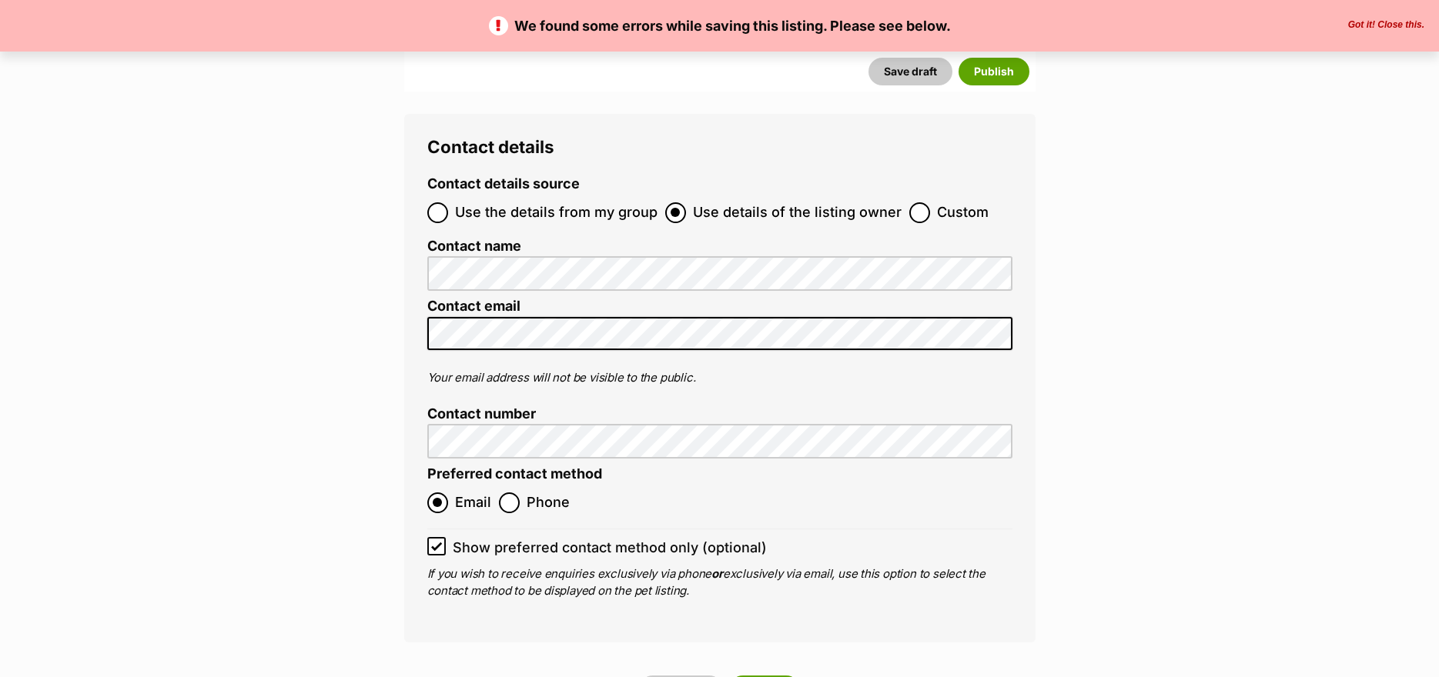
scroll to position [5927, 0]
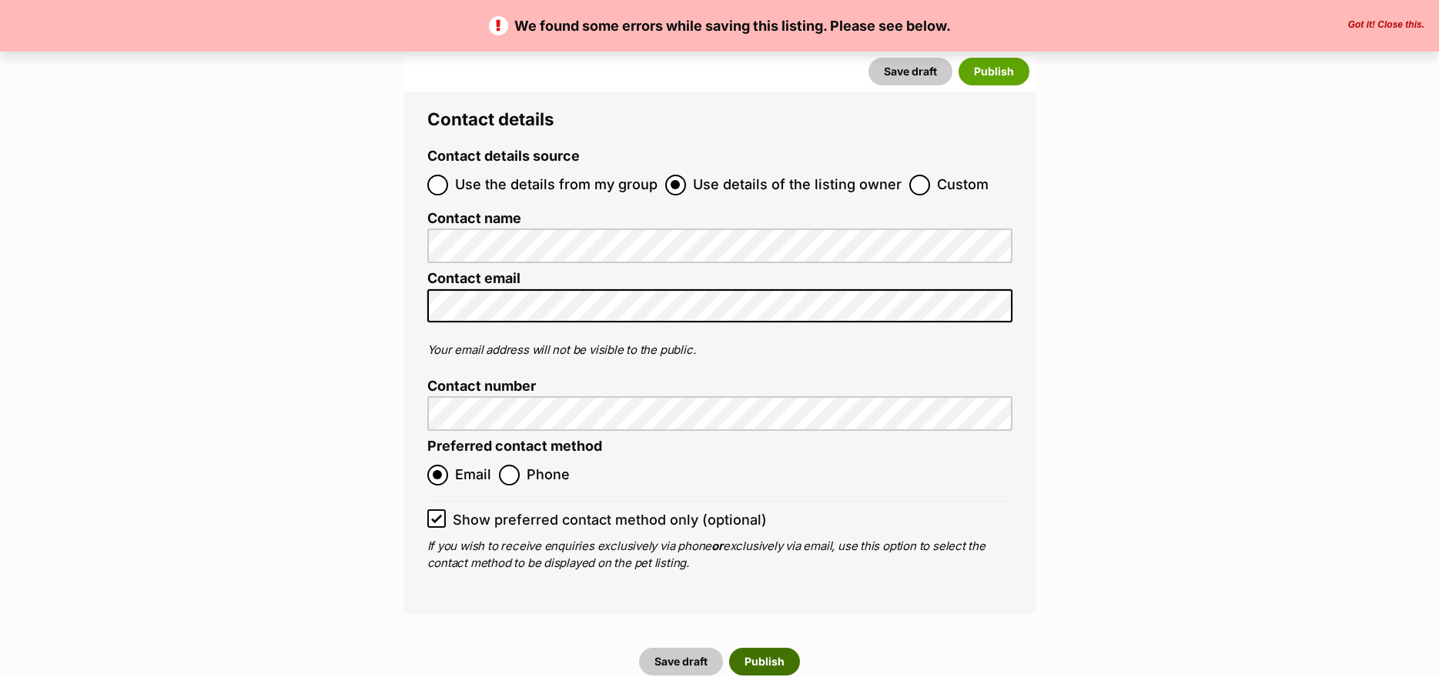
click at [757, 648] on button "Publish" at bounding box center [764, 662] width 71 height 28
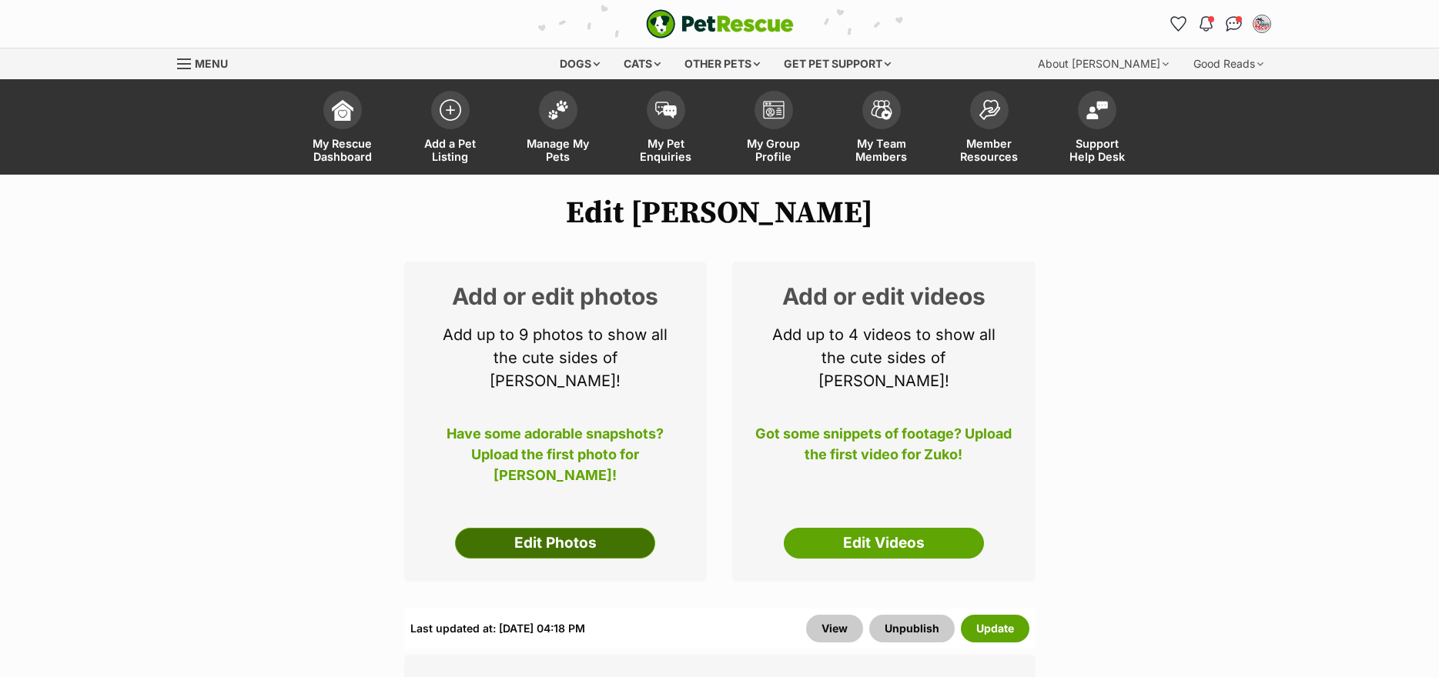
click at [528, 528] on link "Edit Photos" at bounding box center [555, 543] width 200 height 31
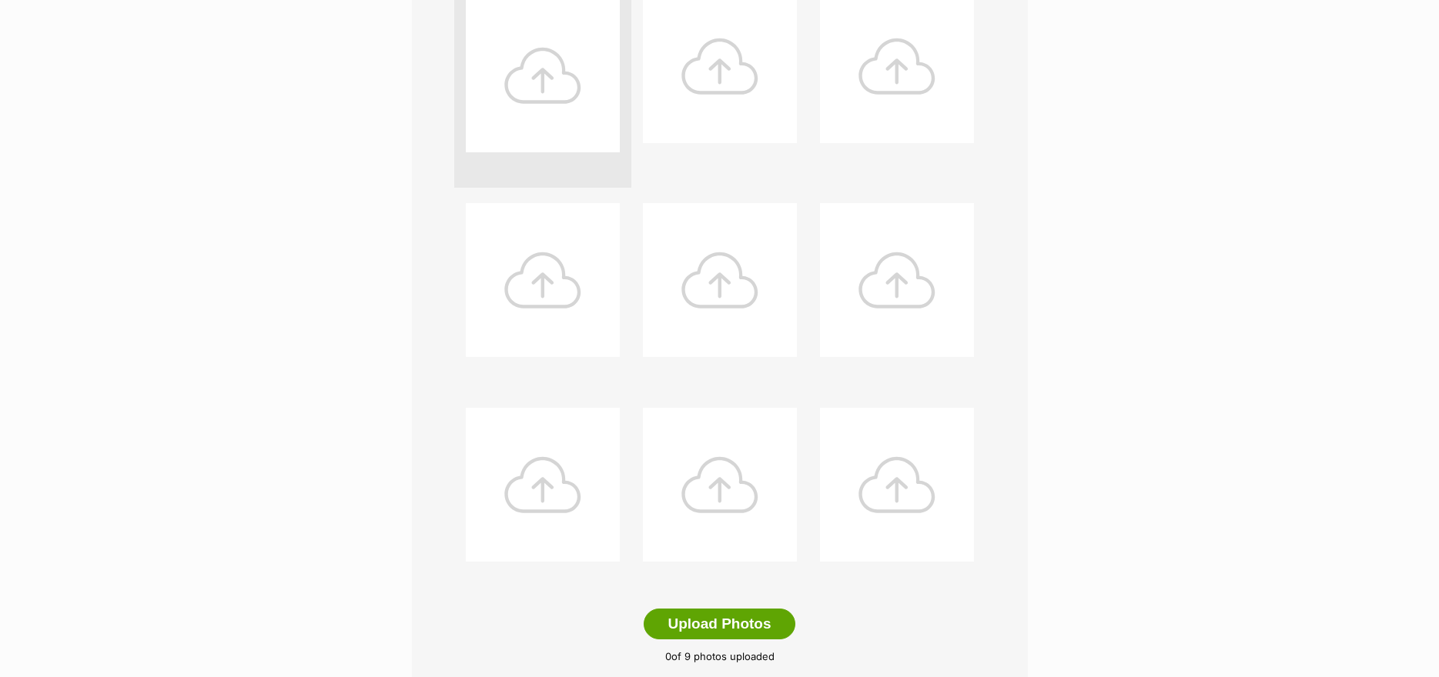
scroll to position [462, 0]
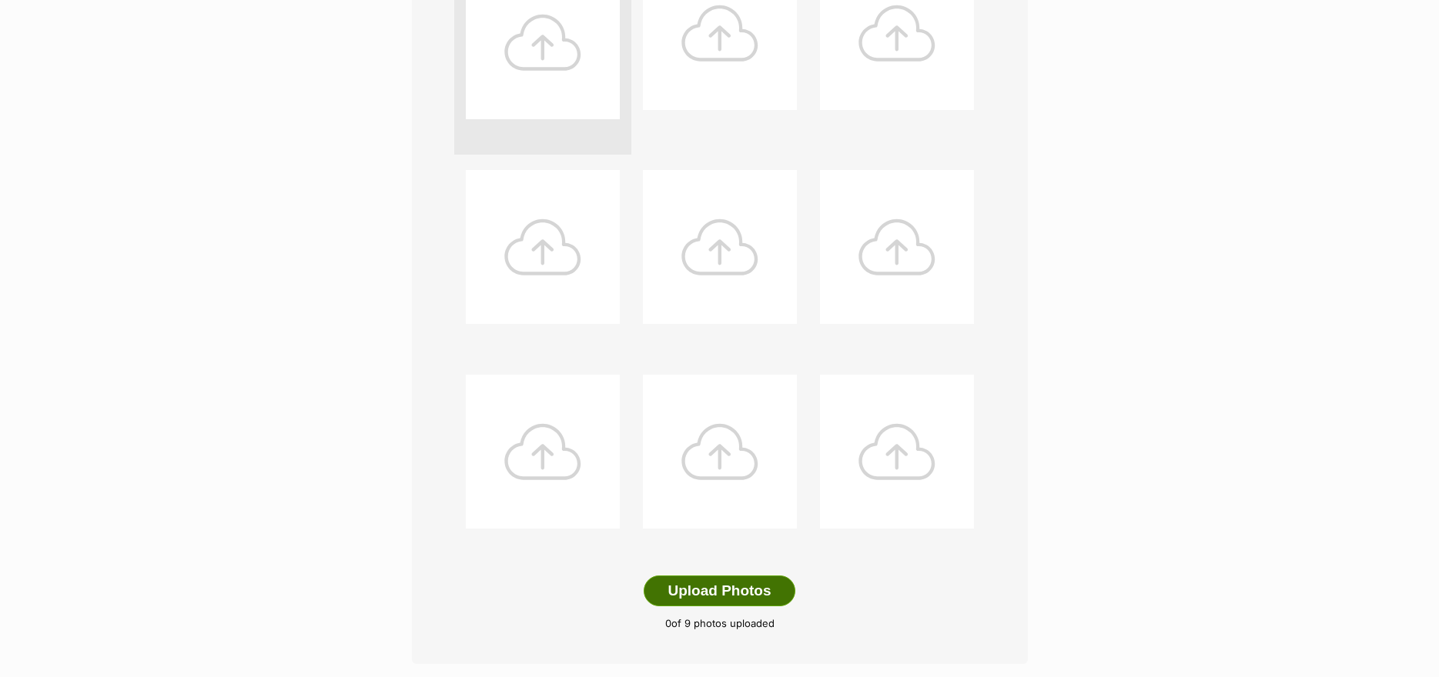
click at [691, 594] on button "Upload Photos" at bounding box center [719, 591] width 151 height 31
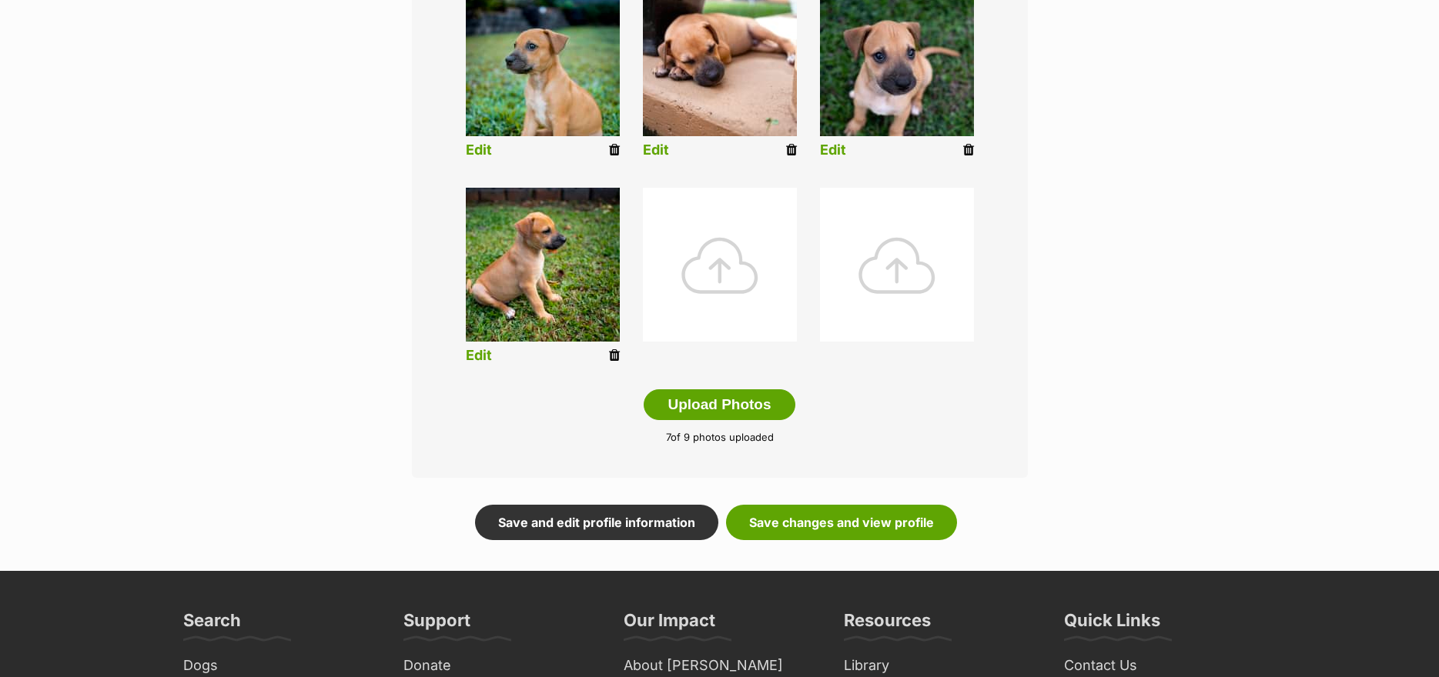
scroll to position [694, 0]
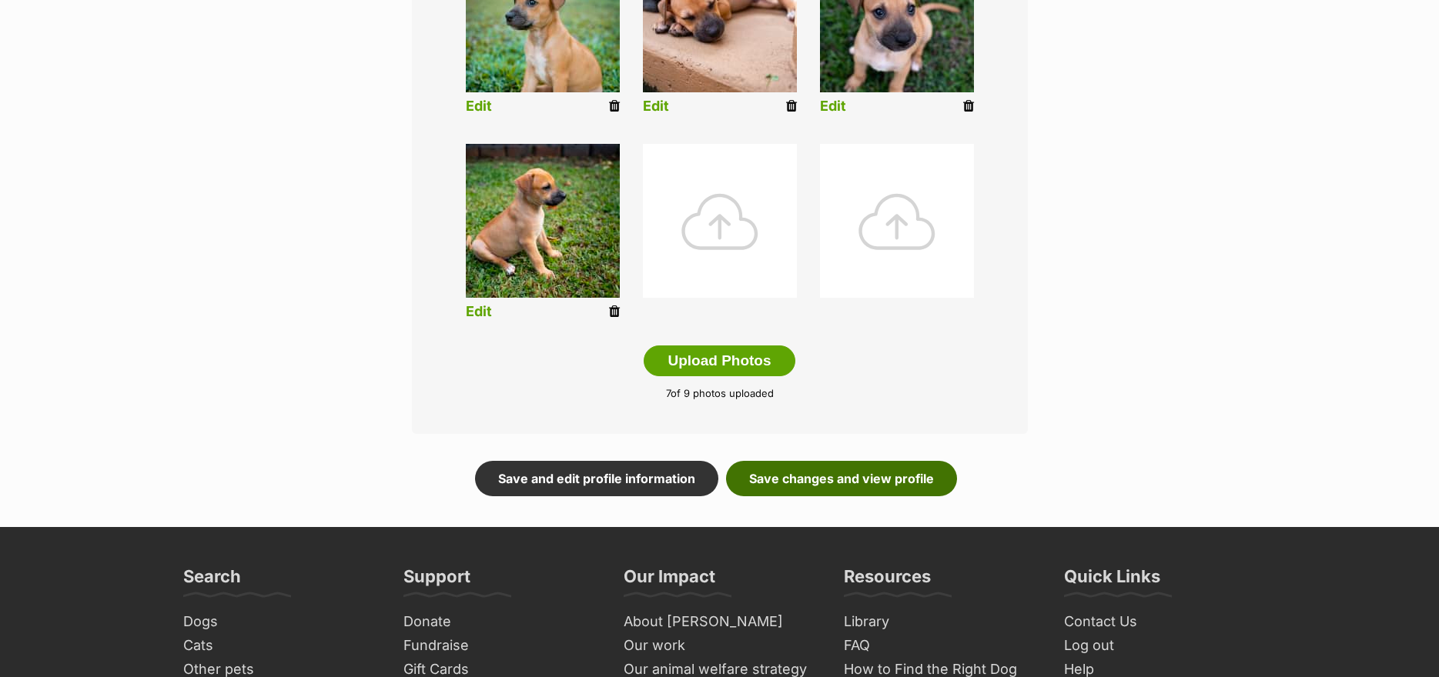
click at [799, 480] on link "Save changes and view profile" at bounding box center [841, 478] width 231 height 35
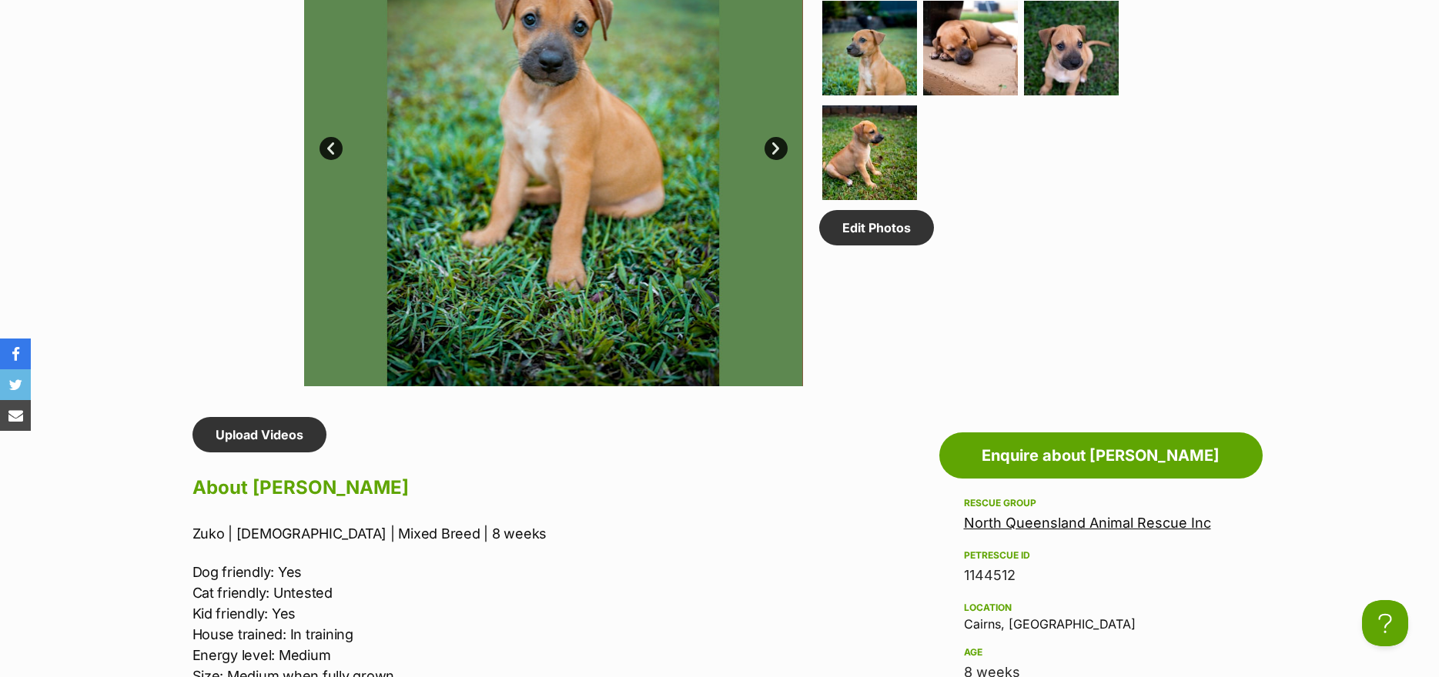
scroll to position [1309, 0]
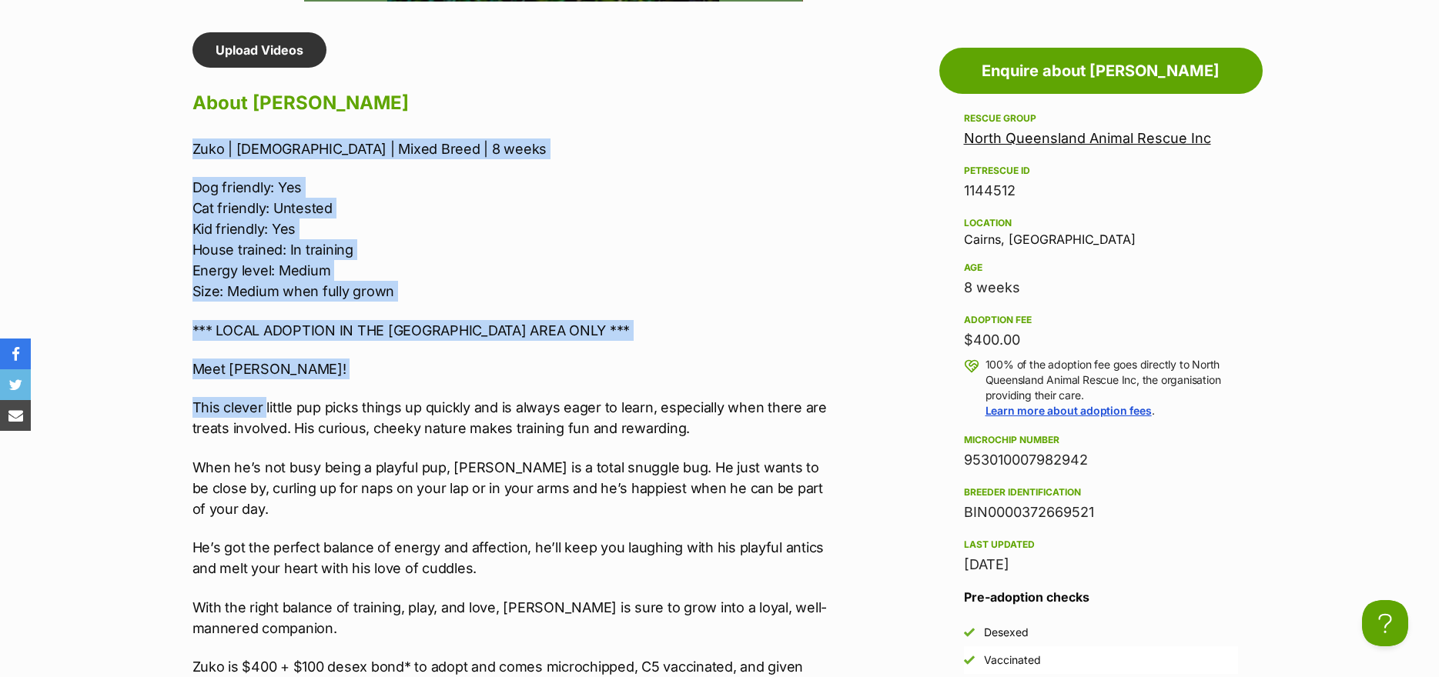
drag, startPoint x: 192, startPoint y: 147, endPoint x: 264, endPoint y: 414, distance: 276.5
click at [264, 414] on div "Zuko | [DEMOGRAPHIC_DATA] | Mixed Breed | 8 weeks Dog friendly: Yes Cat friendl…" at bounding box center [510, 489] width 636 height 700
